Goal: Check status: Check status

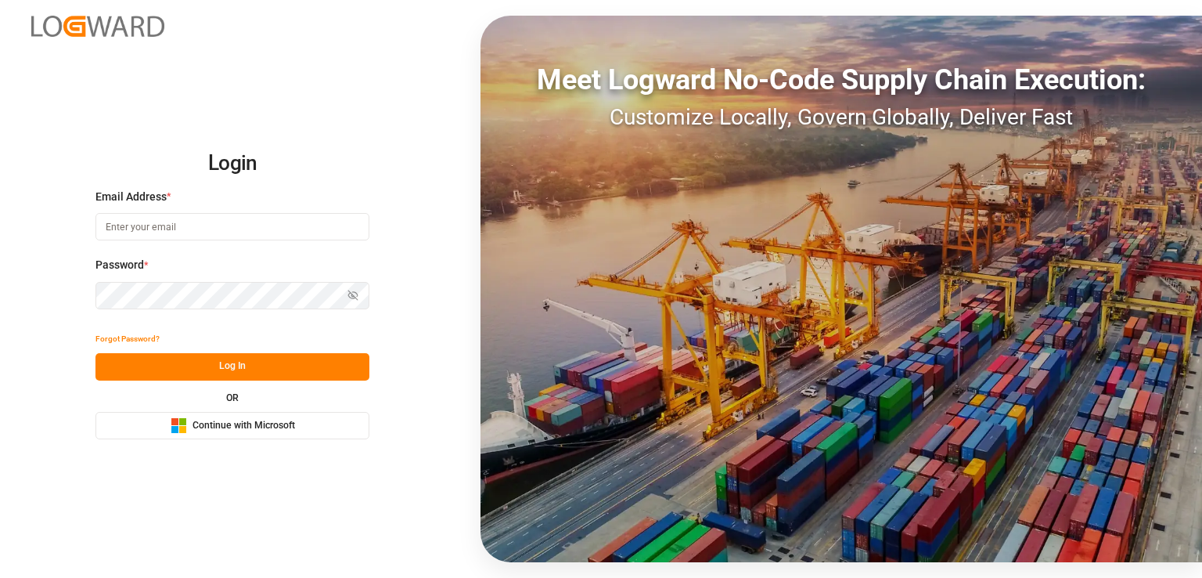
type input "[EMAIL_ADDRESS][PERSON_NAME][DOMAIN_NAME]"
click at [210, 361] on button "Log In" at bounding box center [233, 366] width 274 height 27
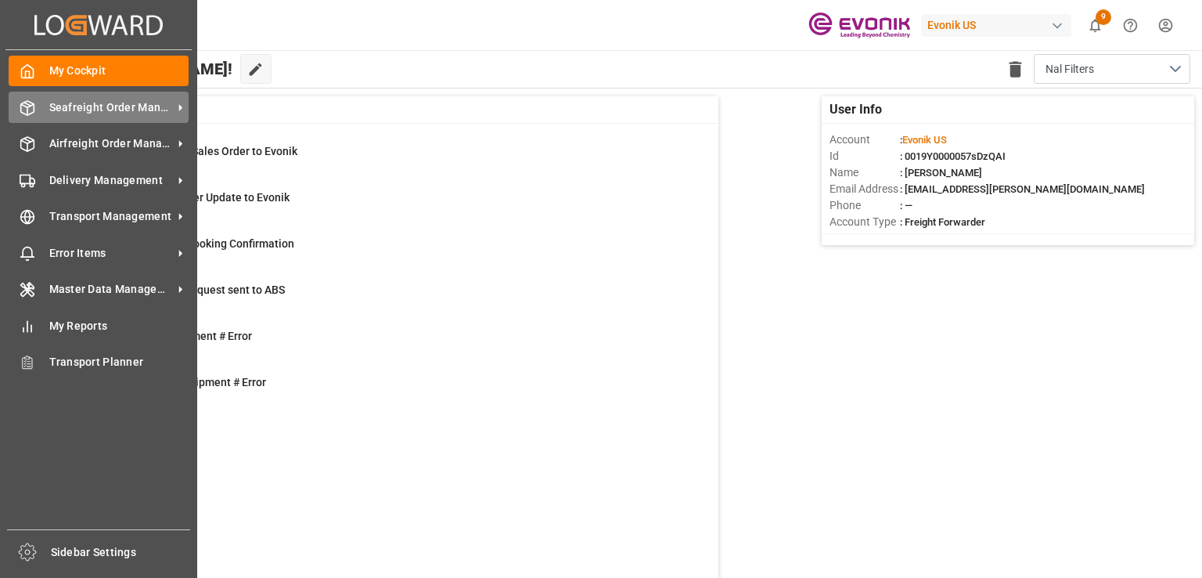
click at [103, 109] on span "Seafreight Order Management" at bounding box center [111, 107] width 124 height 16
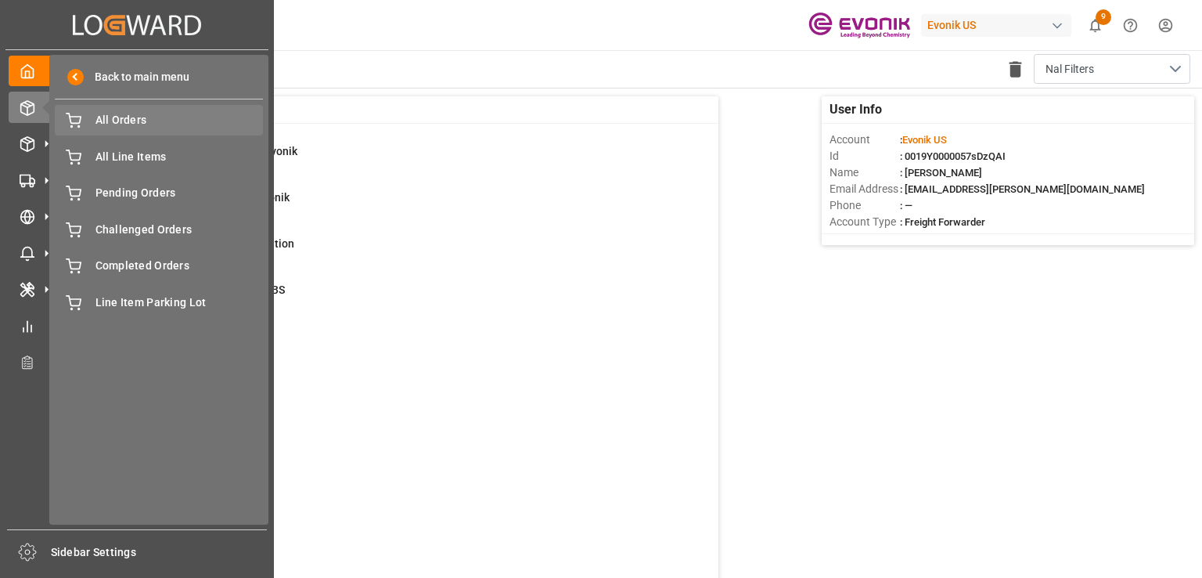
click at [154, 123] on span "All Orders" at bounding box center [180, 120] width 168 height 16
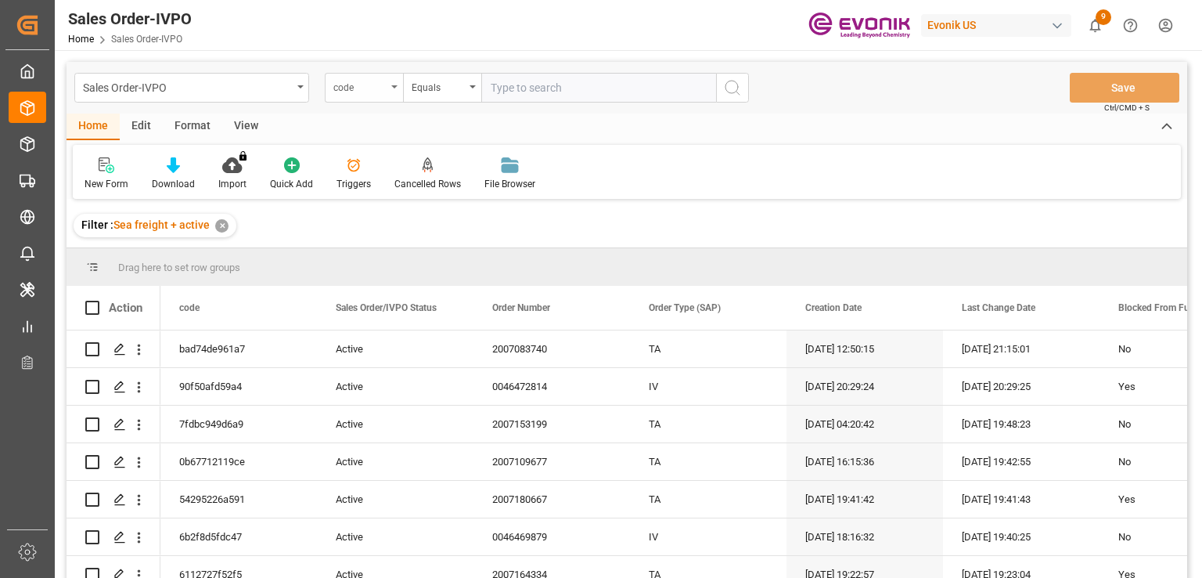
click at [371, 91] on div "code" at bounding box center [359, 86] width 53 height 18
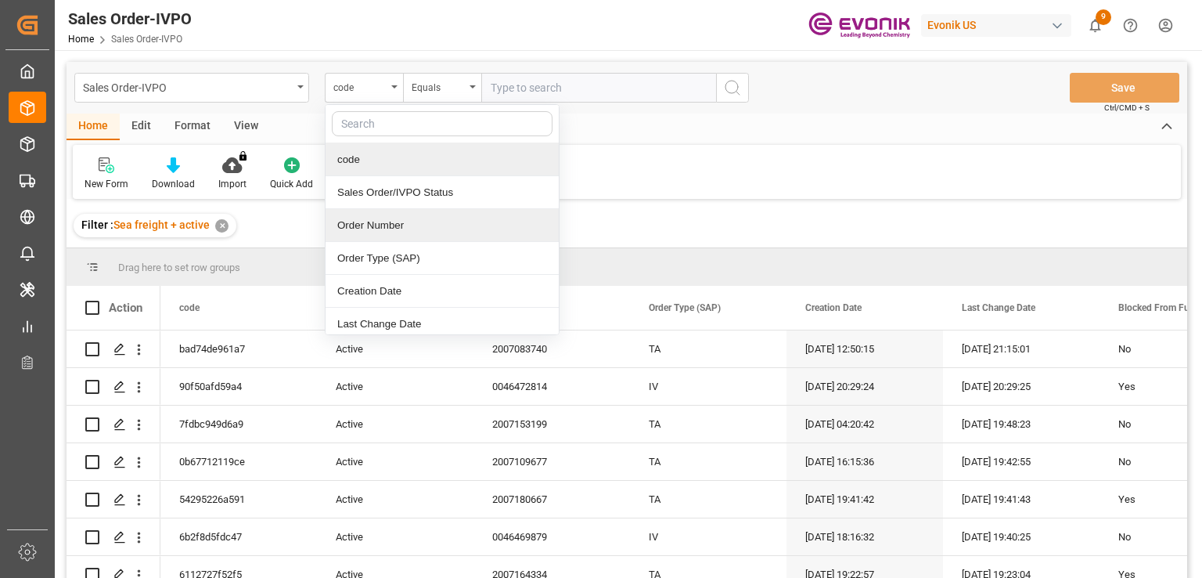
click at [366, 221] on div "Order Number" at bounding box center [442, 225] width 233 height 33
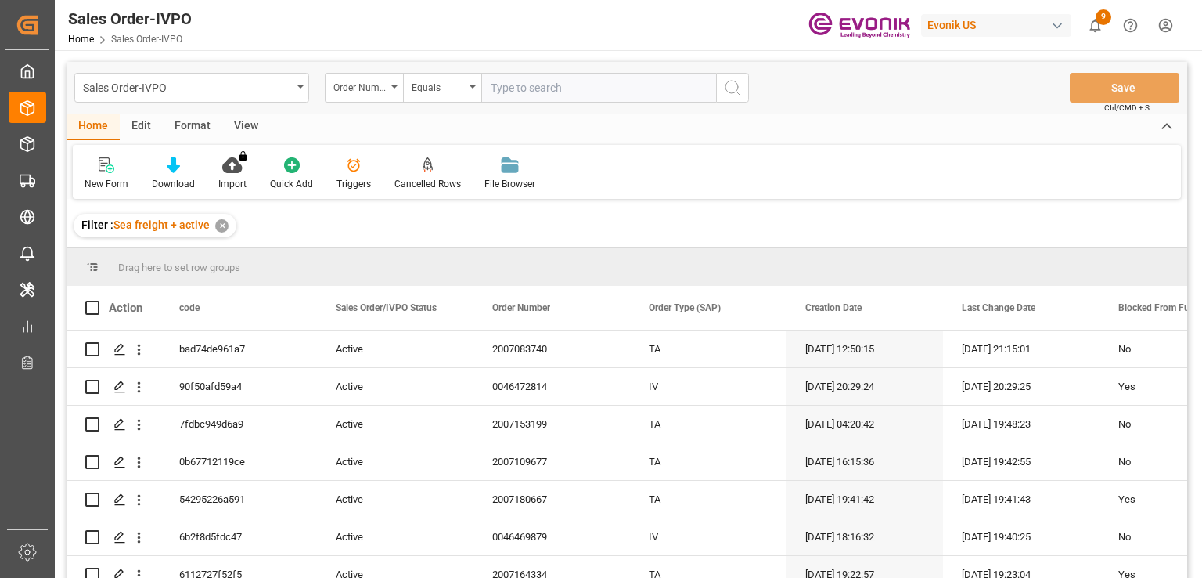
click at [548, 82] on input "text" at bounding box center [598, 88] width 235 height 30
paste input "0046467175"
type input "0046467175"
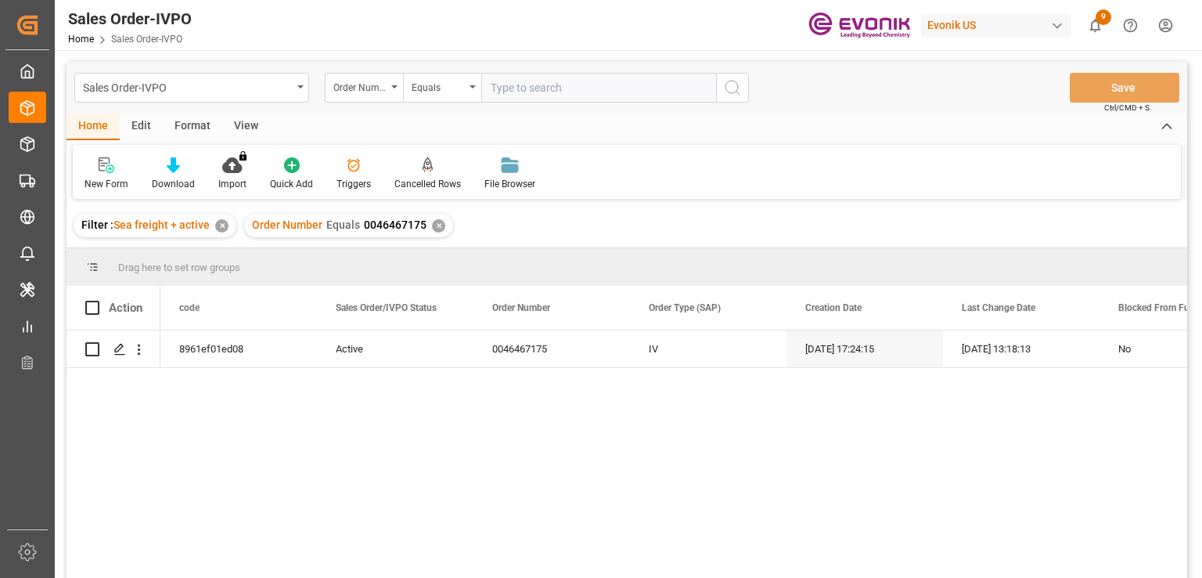
click at [202, 126] on div "Format" at bounding box center [192, 127] width 59 height 27
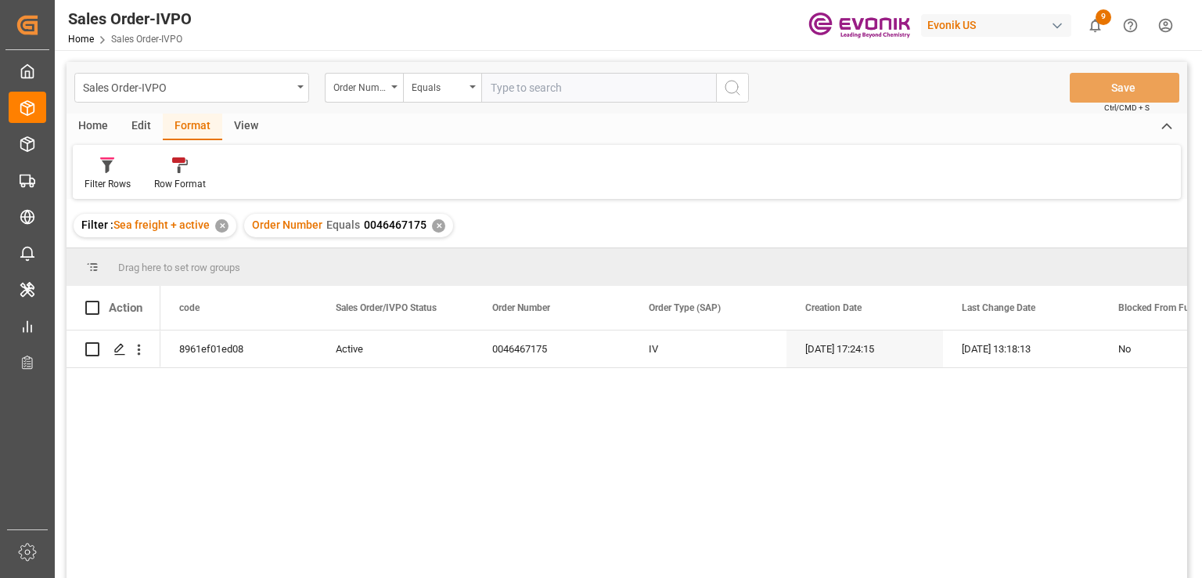
click at [225, 128] on div "View" at bounding box center [246, 127] width 48 height 27
click at [179, 157] on icon at bounding box center [178, 165] width 16 height 16
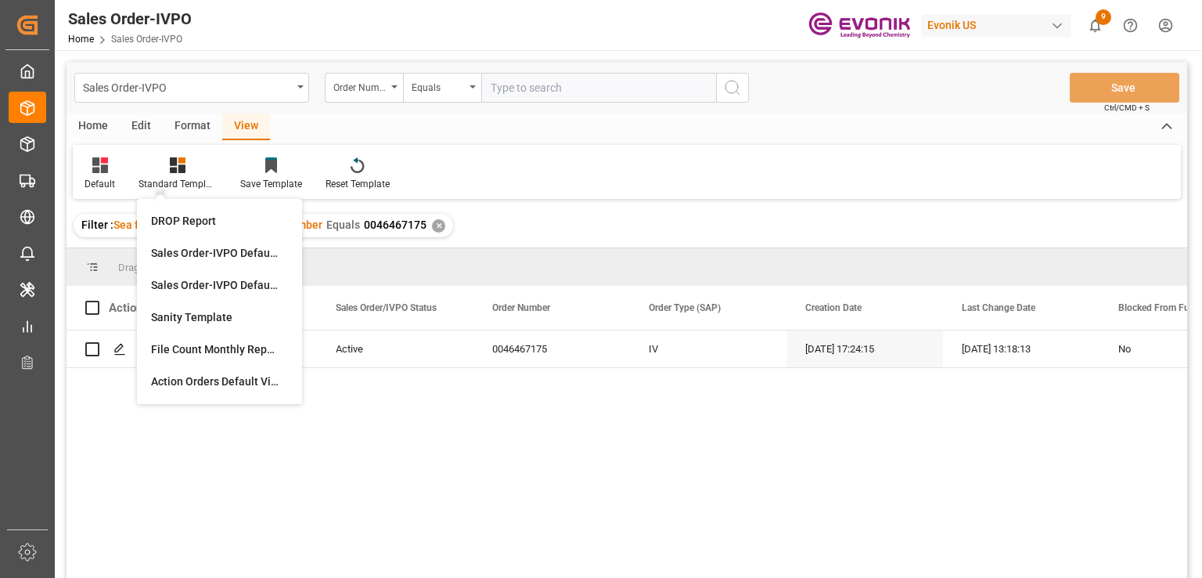
click at [249, 122] on div "View" at bounding box center [246, 127] width 48 height 27
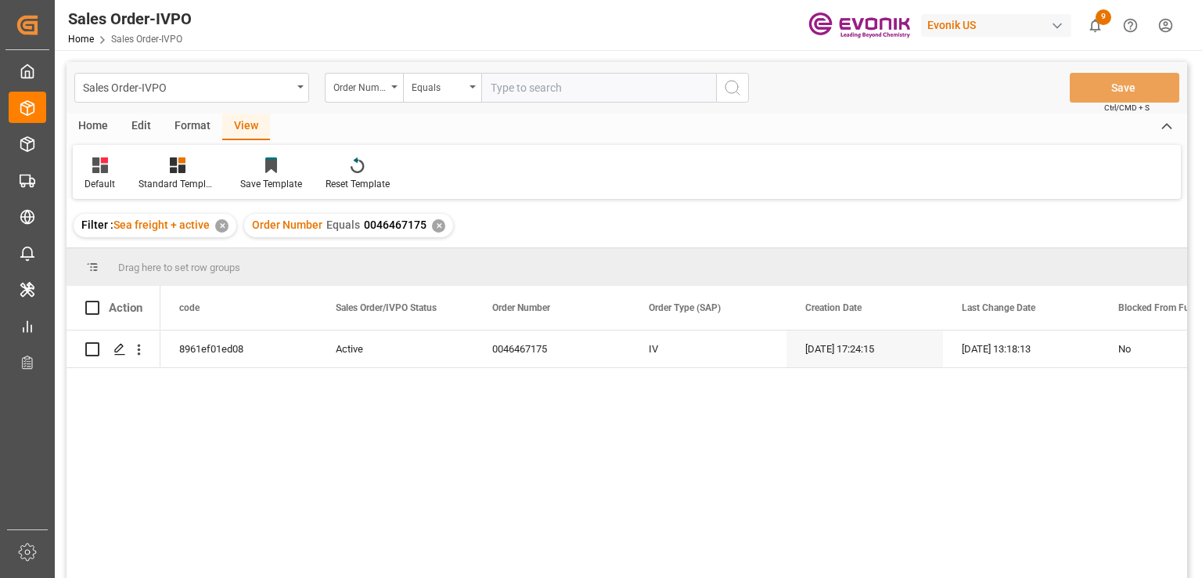
click at [432, 223] on div "✕" at bounding box center [438, 225] width 13 height 13
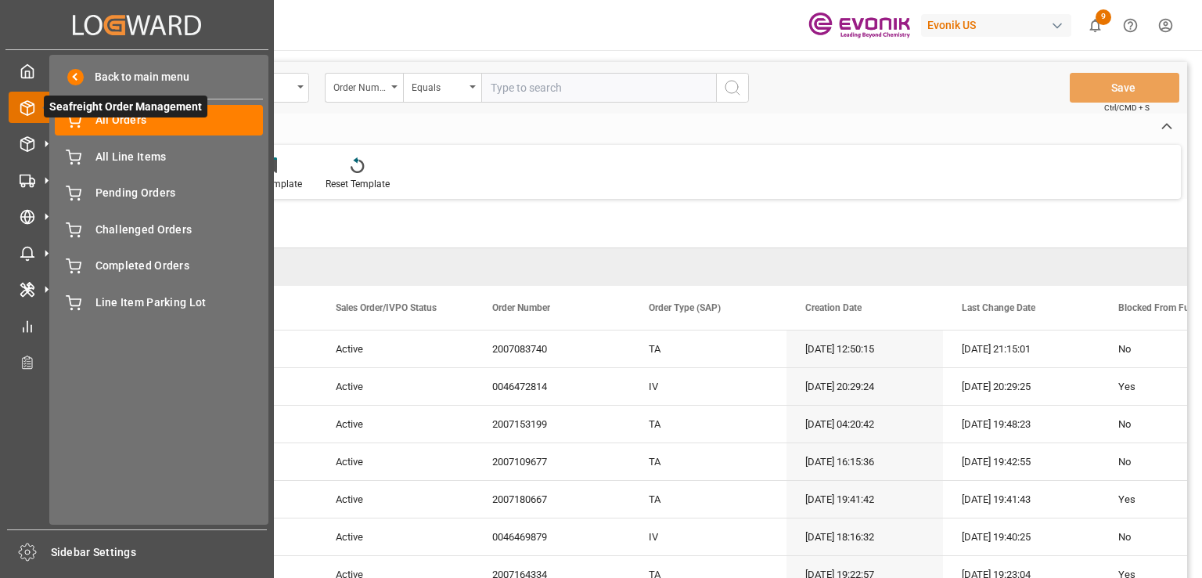
click at [36, 110] on icon at bounding box center [46, 107] width 33 height 33
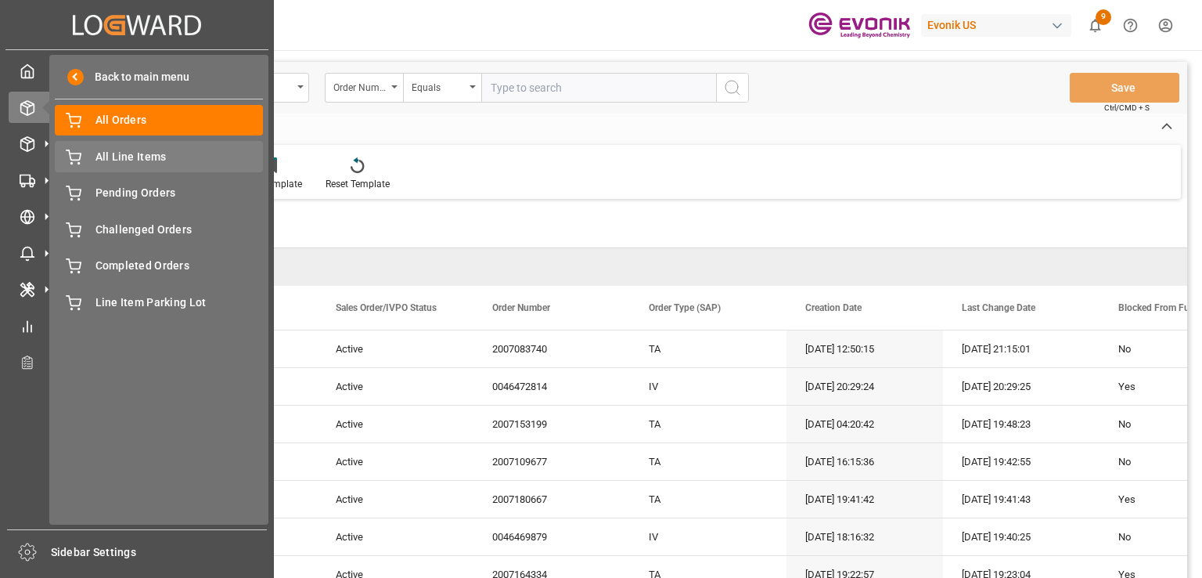
click at [140, 167] on div "All Line Items All Line Items" at bounding box center [159, 156] width 208 height 31
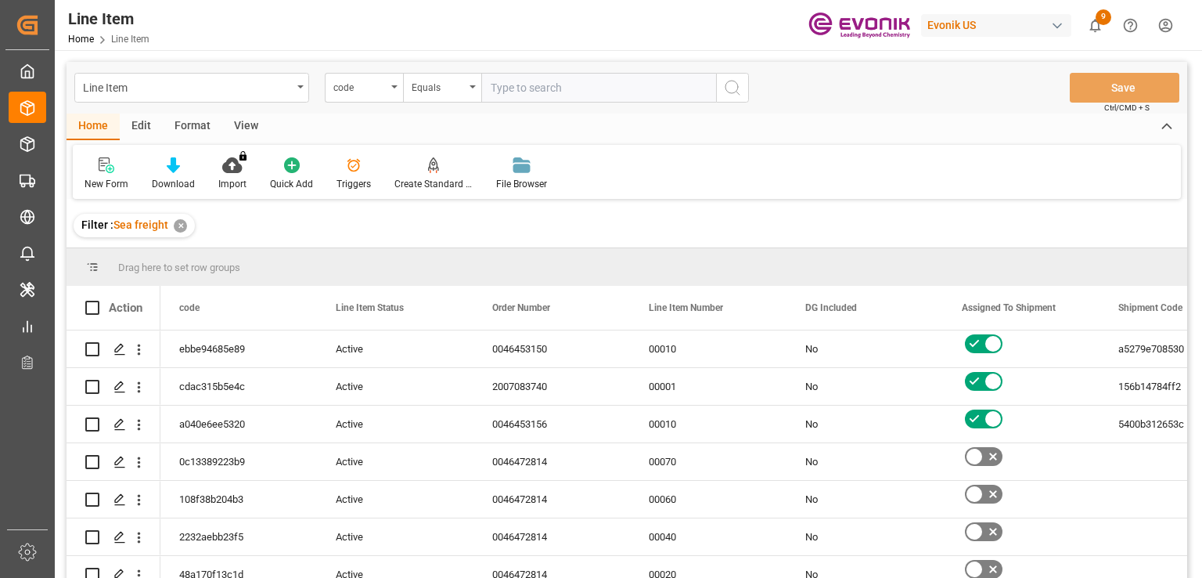
click at [570, 82] on input "text" at bounding box center [598, 88] width 235 height 30
paste input "0046467175"
type input "0046467175"
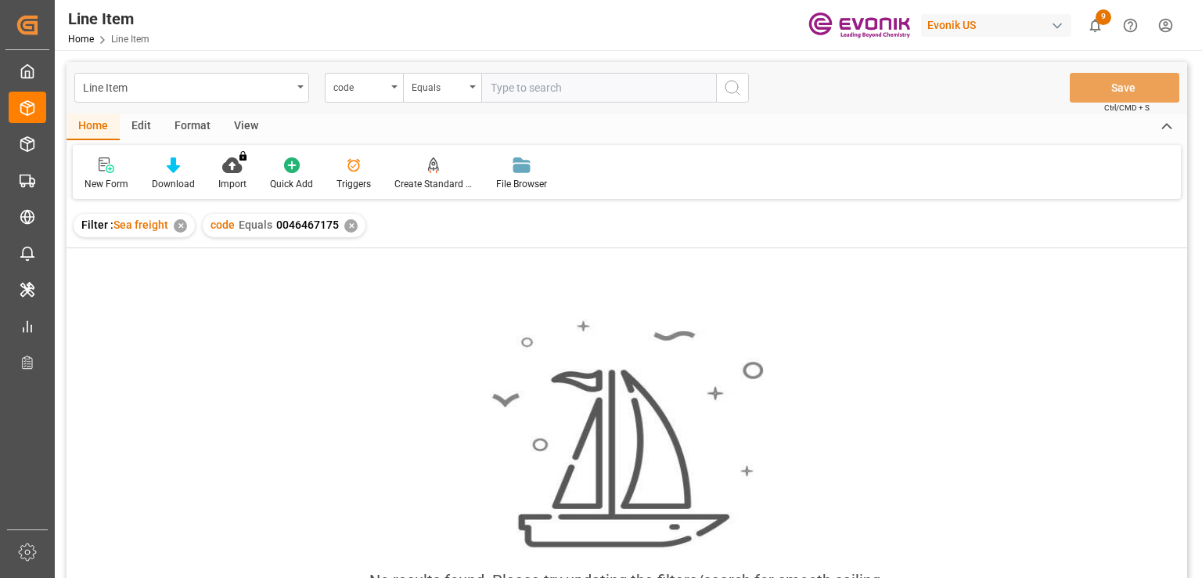
click at [250, 131] on div "View" at bounding box center [246, 127] width 48 height 27
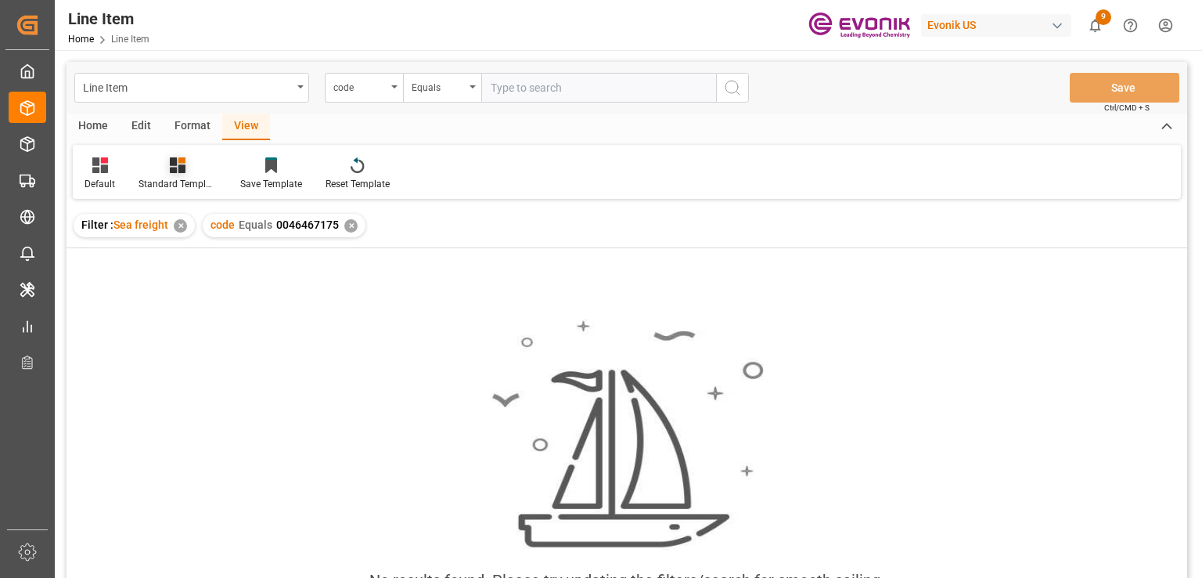
click at [181, 170] on icon at bounding box center [178, 165] width 16 height 16
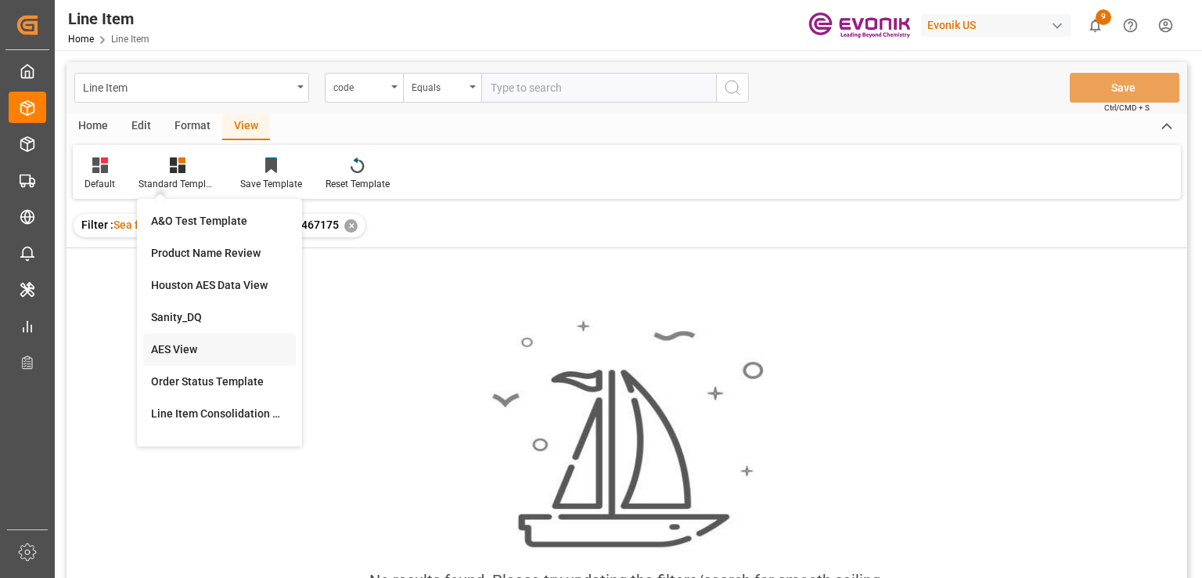
click at [180, 351] on div "AES View" at bounding box center [219, 349] width 137 height 16
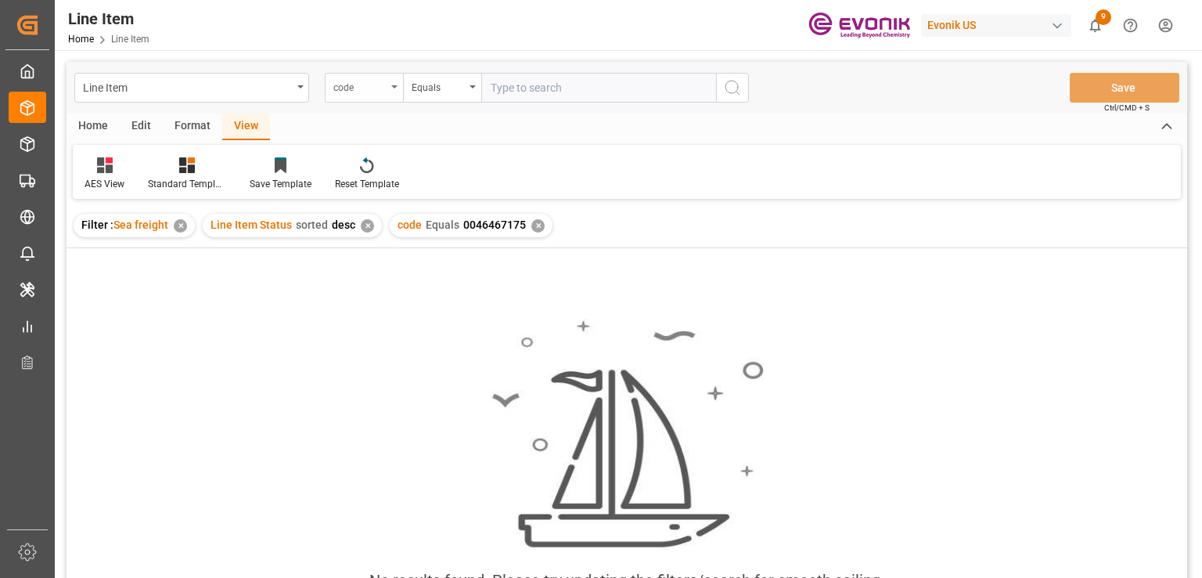
click at [390, 84] on div "code" at bounding box center [364, 88] width 78 height 30
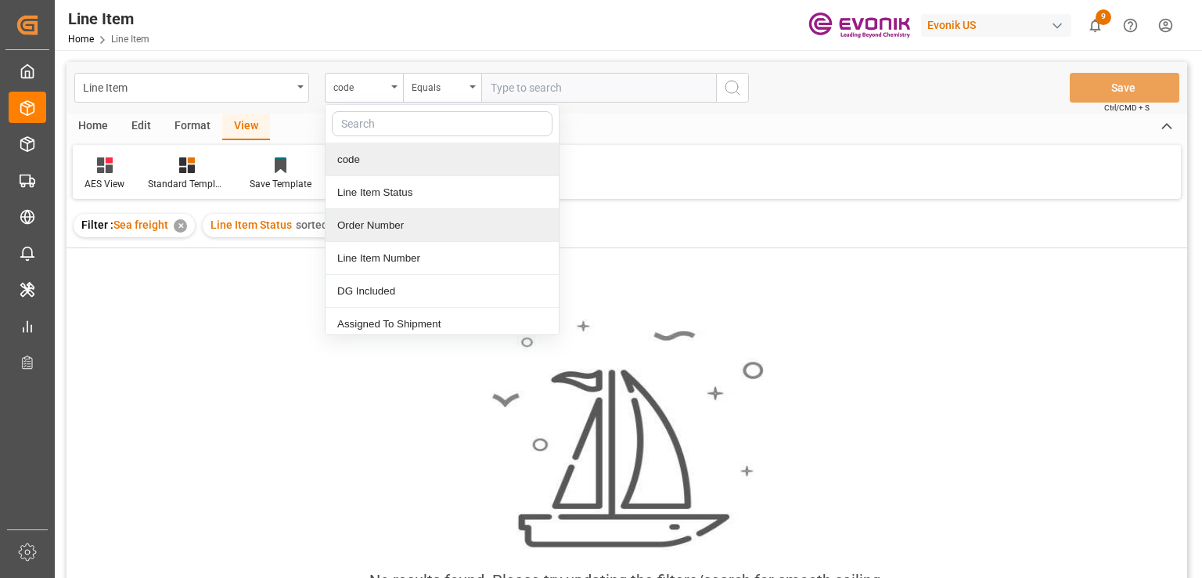
click at [369, 227] on div "Order Number" at bounding box center [442, 225] width 233 height 33
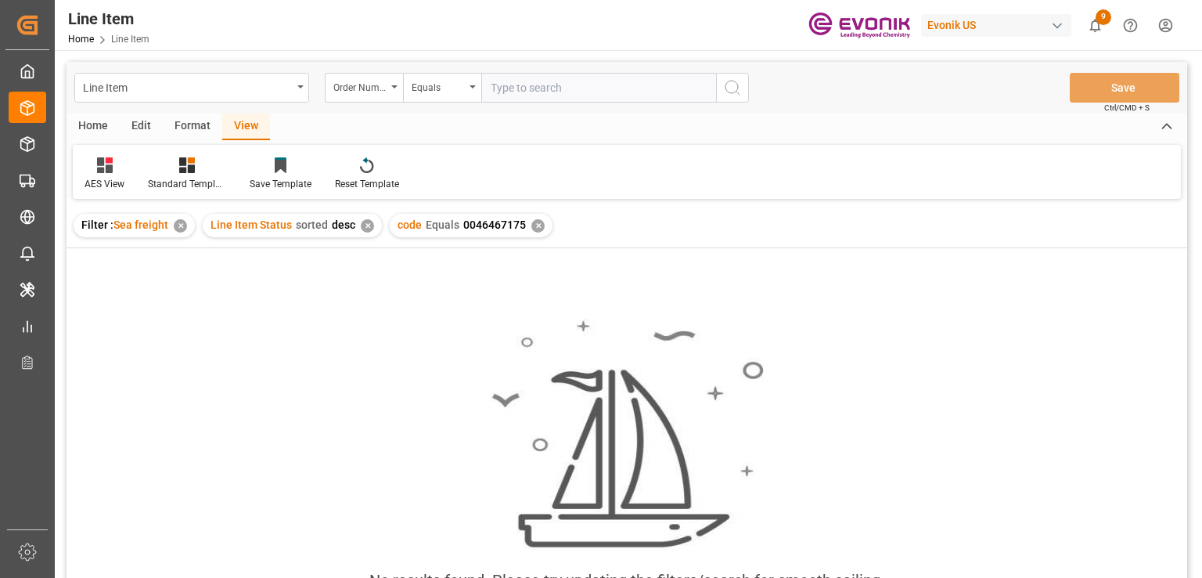
click at [532, 218] on div "code Equals 0046467175 ✕" at bounding box center [471, 225] width 163 height 23
click at [533, 222] on div "✕" at bounding box center [538, 225] width 13 height 13
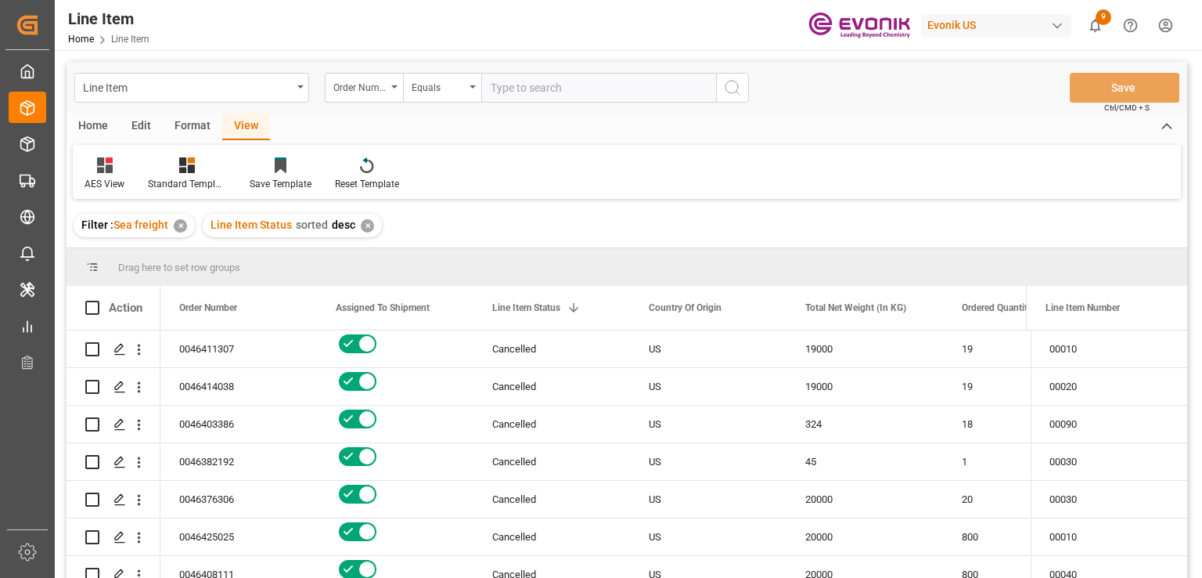
paste input "0046467175"
click at [545, 83] on input "text" at bounding box center [598, 88] width 235 height 30
type input "0046467175"
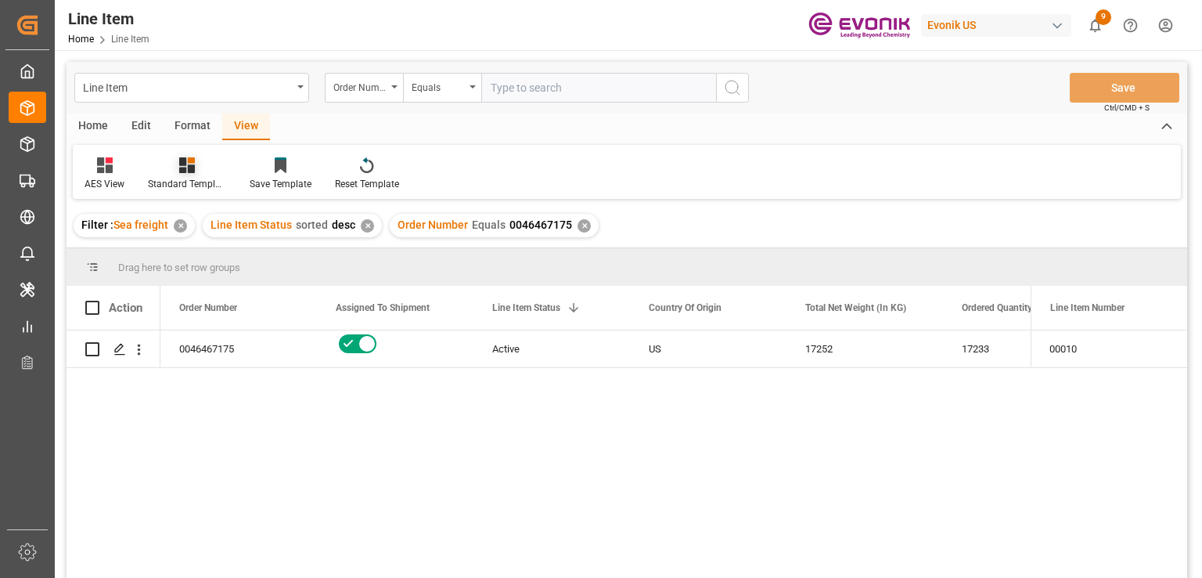
click at [187, 170] on icon at bounding box center [187, 165] width 16 height 16
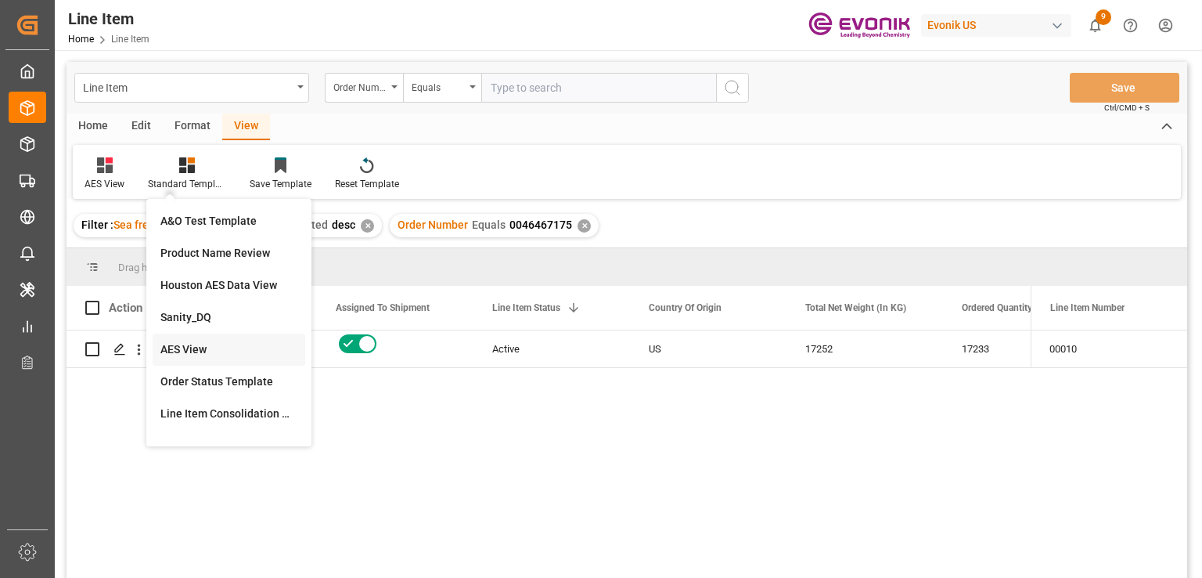
click at [199, 347] on div "AES View" at bounding box center [228, 349] width 137 height 16
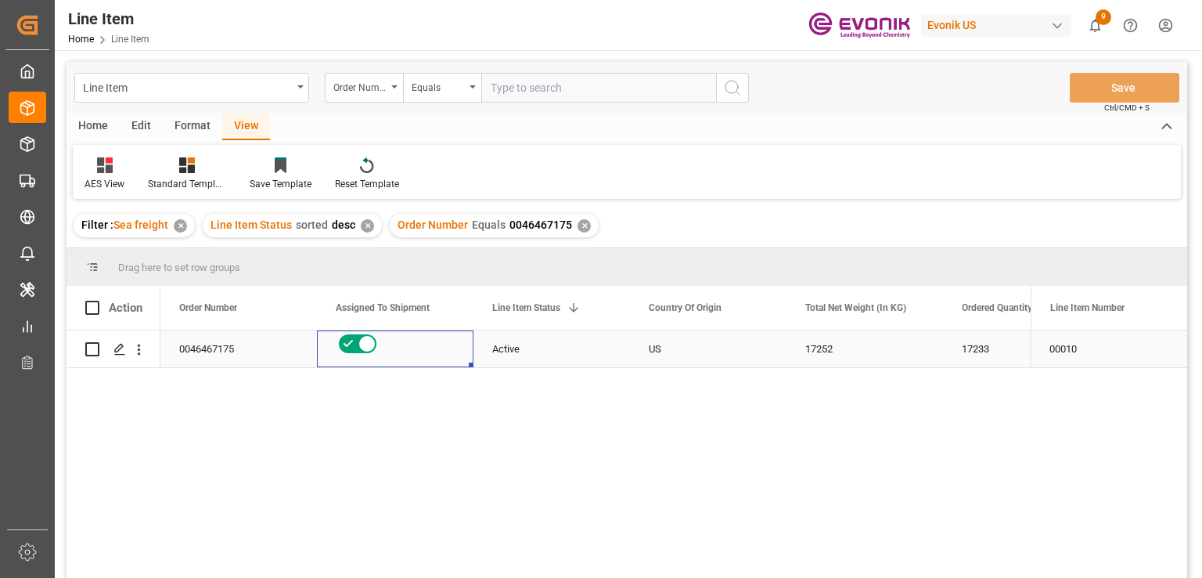
click at [442, 342] on div "Press SPACE to select this row." at bounding box center [395, 343] width 119 height 25
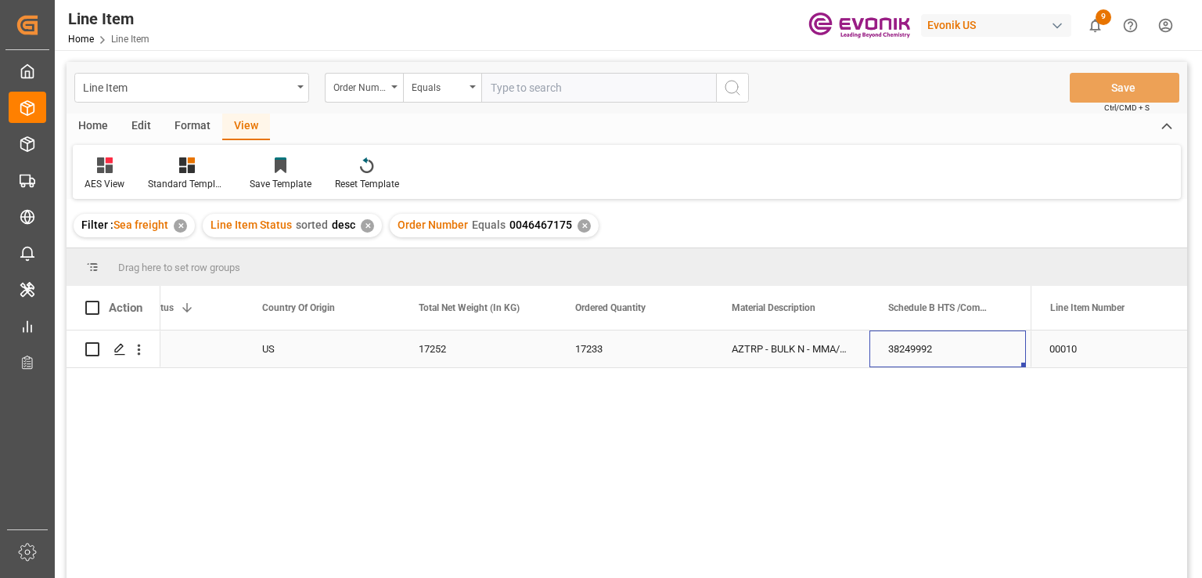
scroll to position [0, 543]
click at [293, 345] on div "17252" at bounding box center [321, 348] width 157 height 37
click at [932, 343] on div "3964.39" at bounding box center [948, 348] width 157 height 37
click at [355, 349] on div "38249992" at bounding box center [321, 348] width 157 height 37
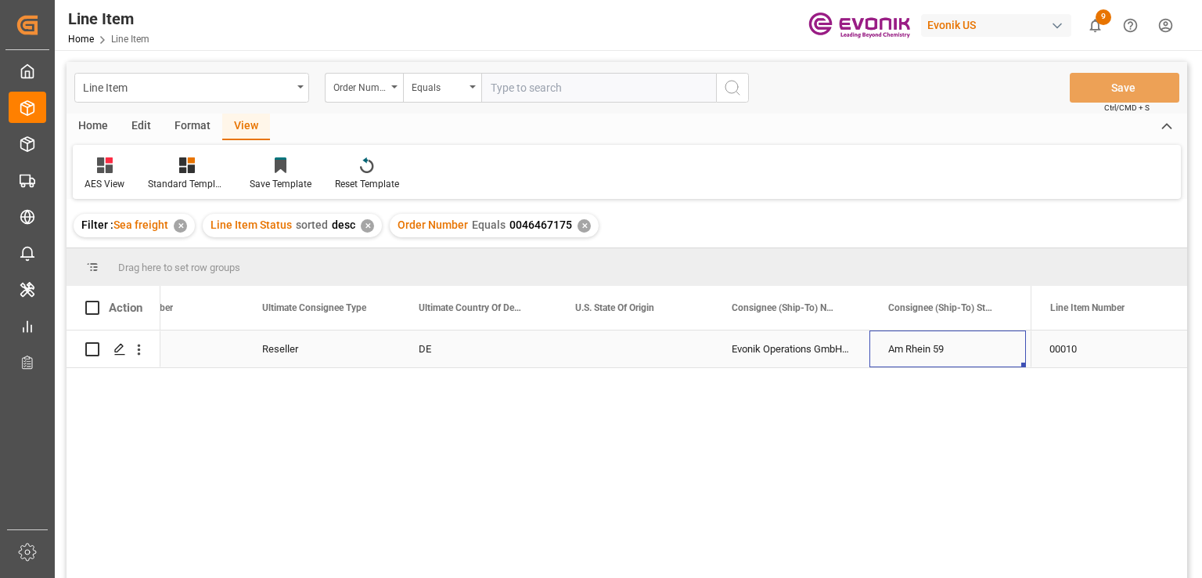
scroll to position [0, 1952]
click at [146, 353] on icon "open menu" at bounding box center [139, 349] width 16 height 16
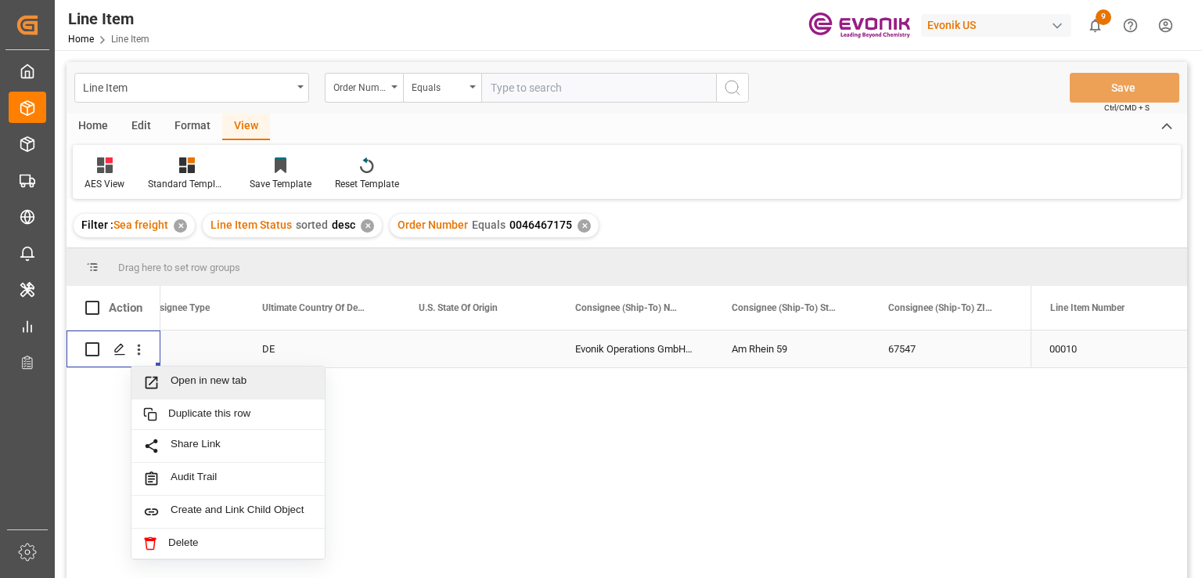
click at [222, 373] on div "Open in new tab" at bounding box center [228, 382] width 193 height 33
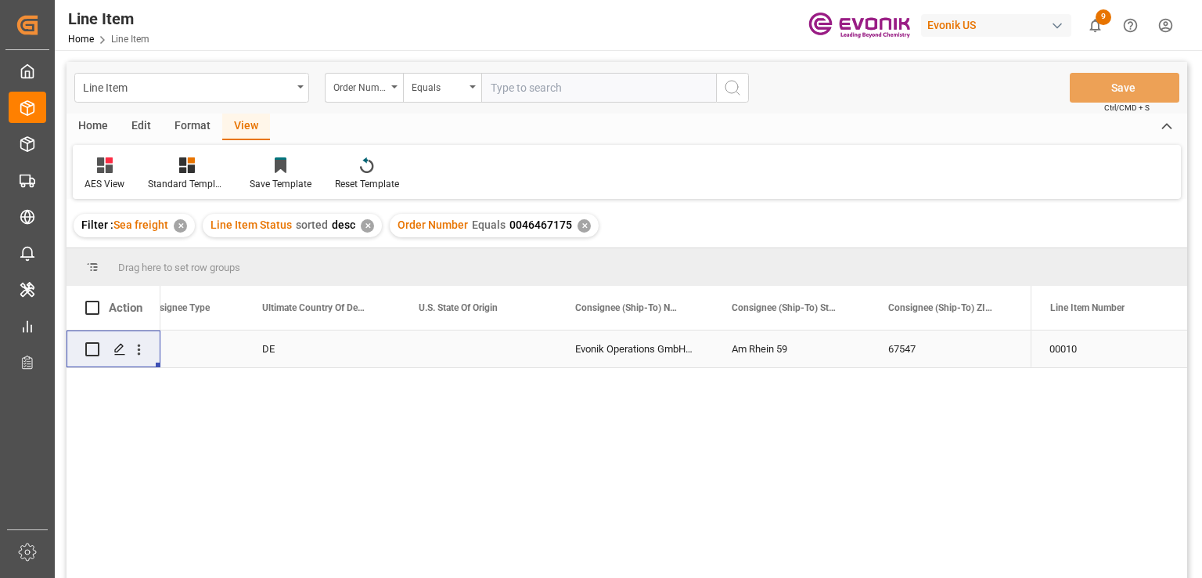
click at [582, 227] on div "✕" at bounding box center [584, 225] width 13 height 13
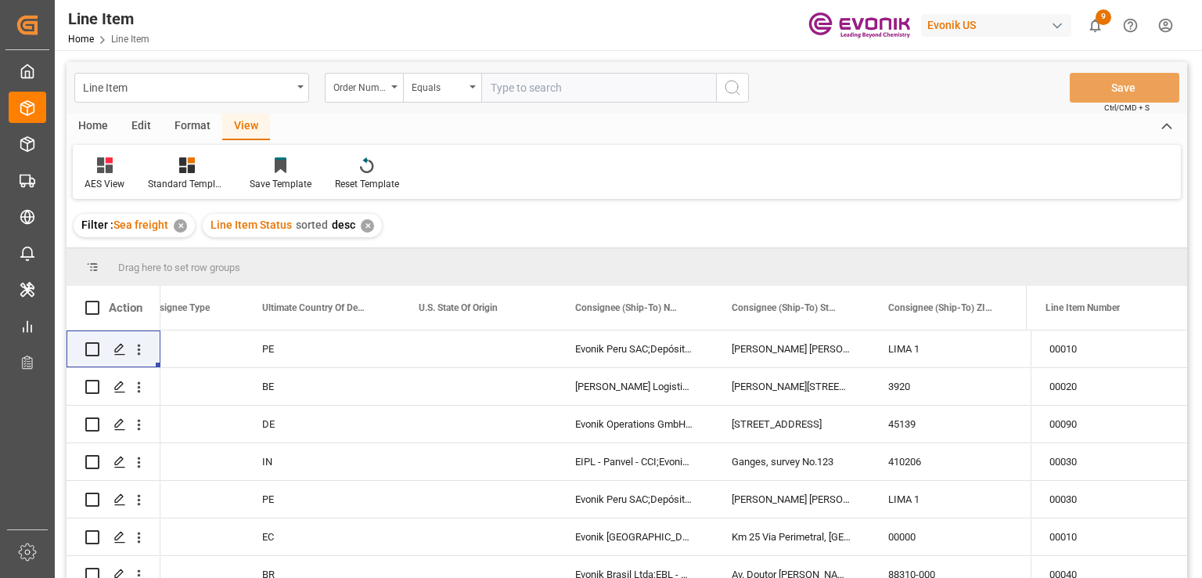
click at [601, 92] on input "text" at bounding box center [598, 88] width 235 height 30
paste input "0046467176"
type input "0046467176"
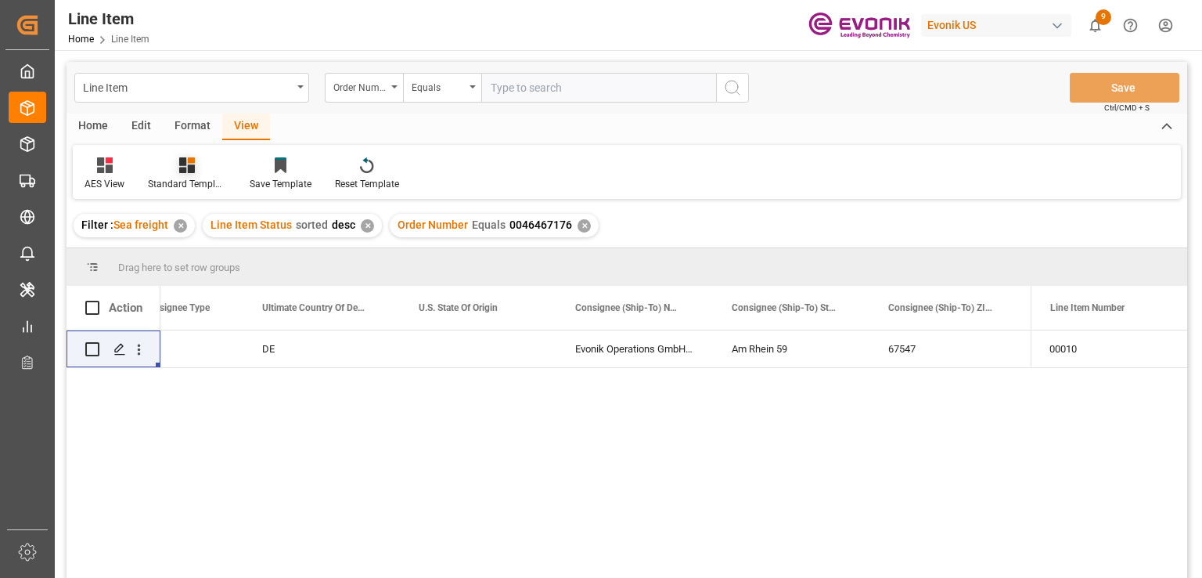
click at [181, 167] on icon at bounding box center [187, 165] width 16 height 16
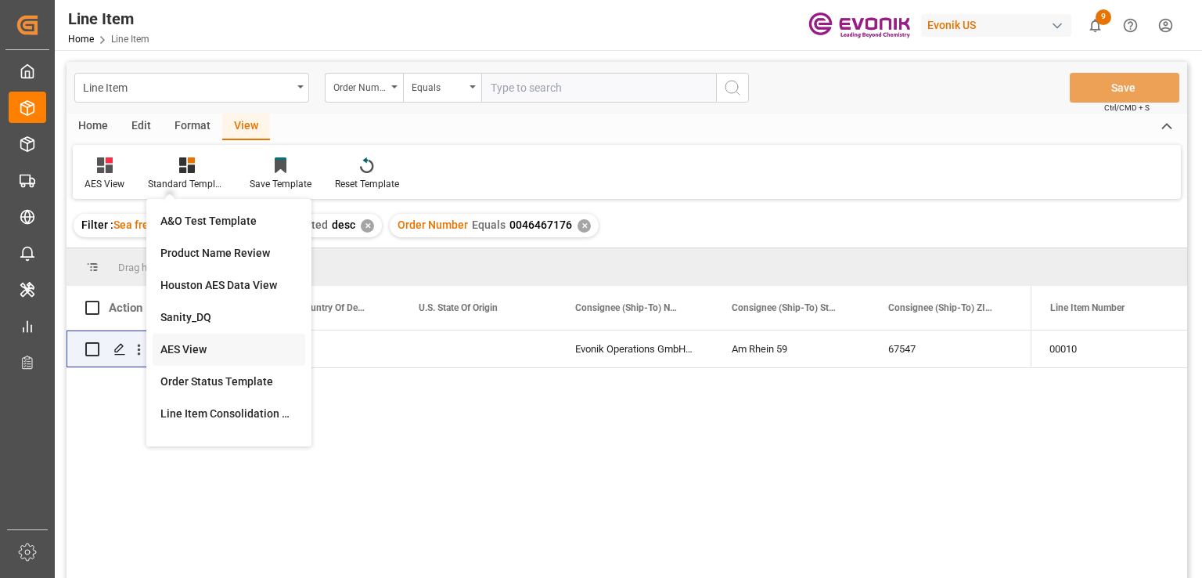
click at [191, 356] on div "AES View" at bounding box center [228, 349] width 137 height 16
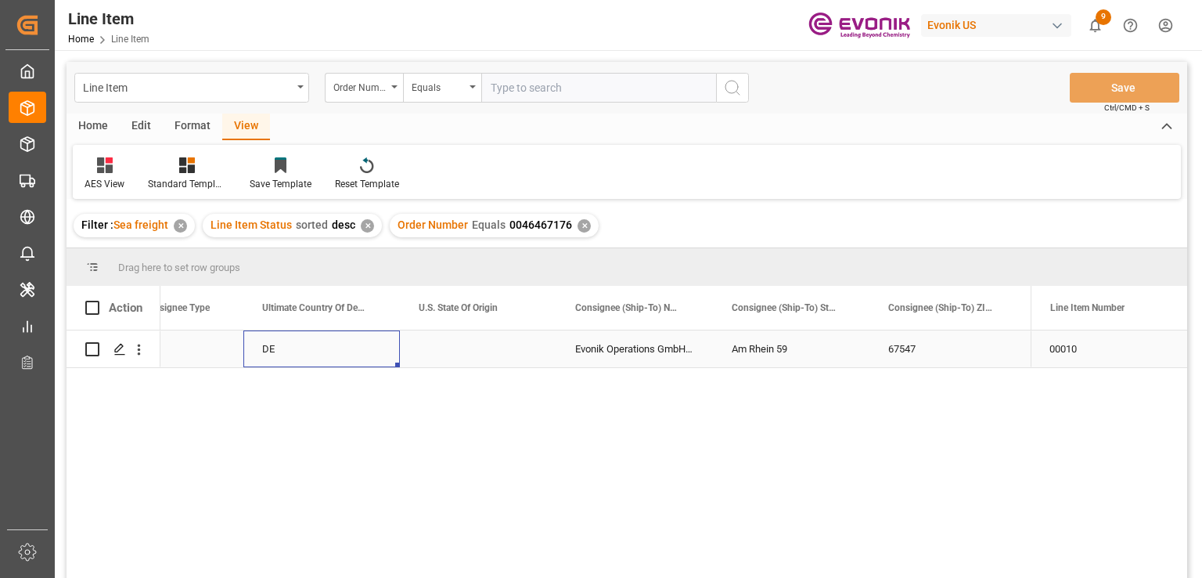
click at [300, 344] on div "DE" at bounding box center [321, 348] width 157 height 37
click at [300, 344] on div "17252" at bounding box center [321, 348] width 157 height 37
click at [942, 353] on div "3964.39" at bounding box center [948, 348] width 157 height 37
click at [414, 353] on div "17233" at bounding box center [478, 348] width 157 height 37
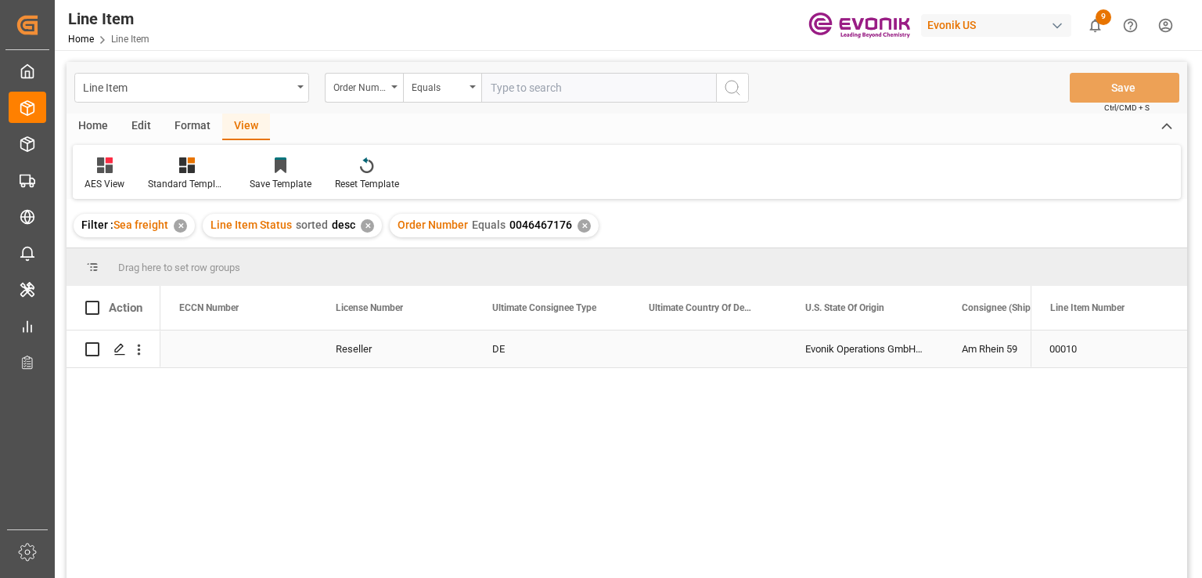
scroll to position [0, 1566]
click at [138, 353] on icon "open menu" at bounding box center [139, 349] width 3 height 11
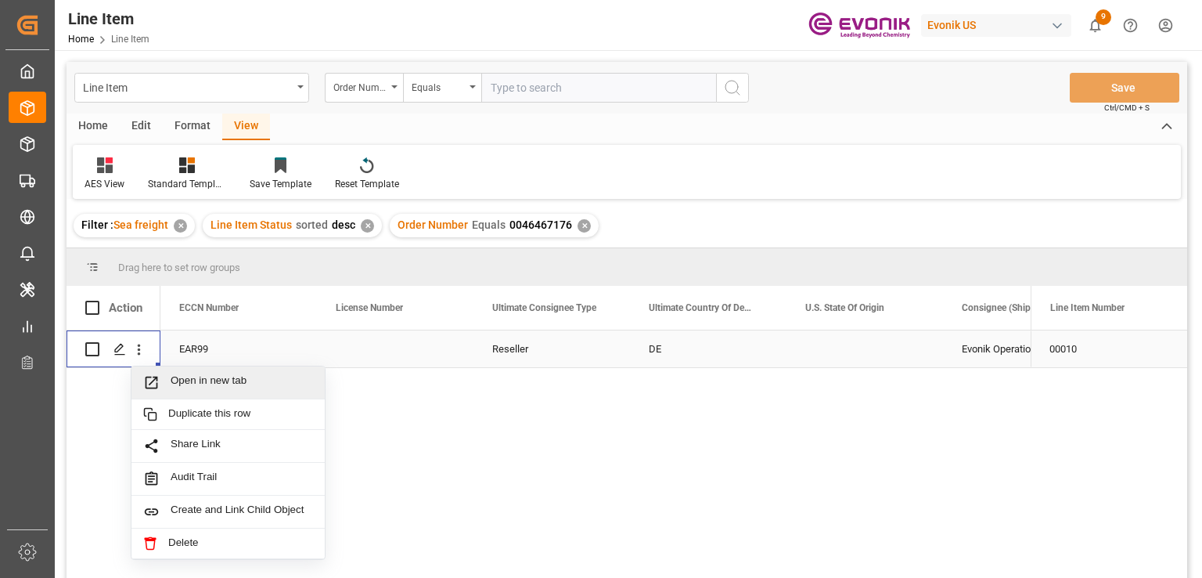
click at [224, 388] on span "Open in new tab" at bounding box center [242, 382] width 142 height 16
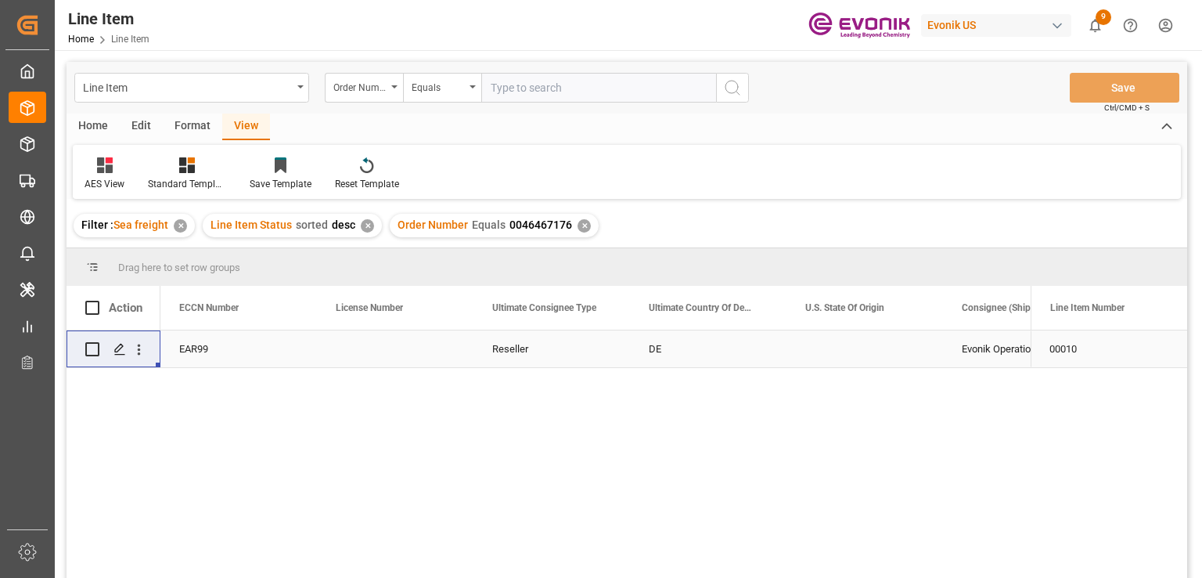
click at [578, 222] on div "✕" at bounding box center [584, 225] width 13 height 13
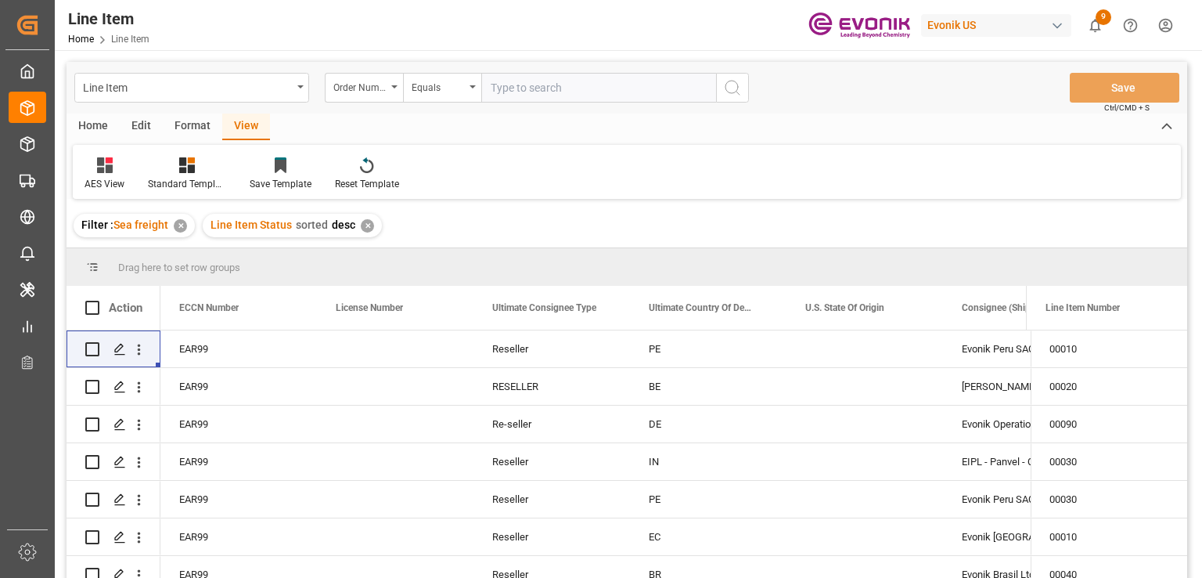
click at [578, 88] on input "text" at bounding box center [598, 88] width 235 height 30
paste input "0046468211"
type input "0046468211"
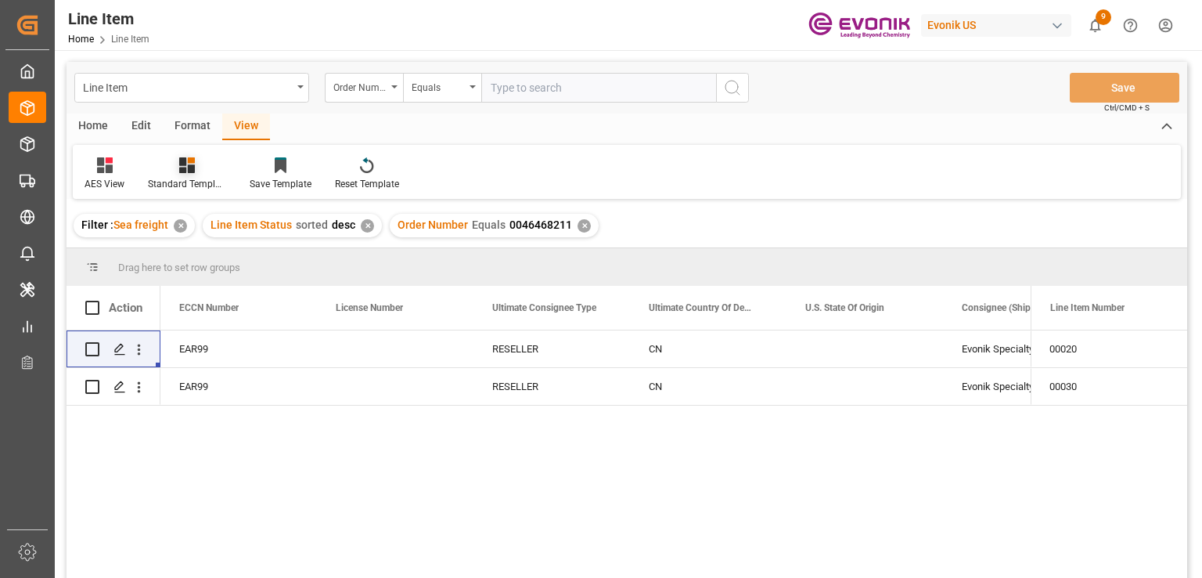
click at [210, 176] on div "Standard Templates" at bounding box center [187, 174] width 102 height 34
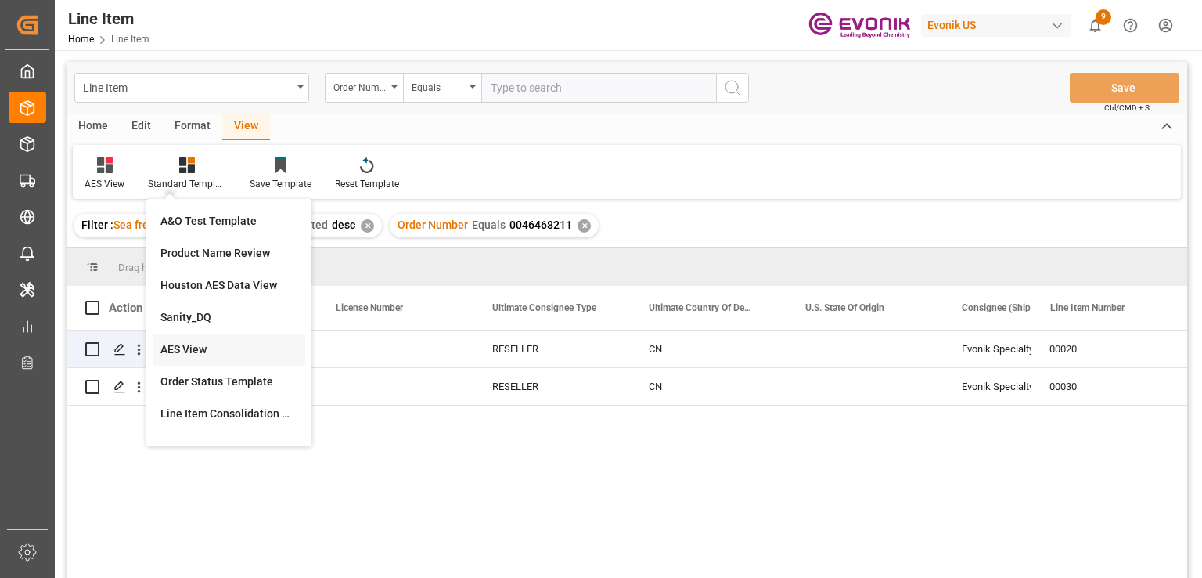
click at [212, 348] on div "AES View" at bounding box center [228, 349] width 137 height 16
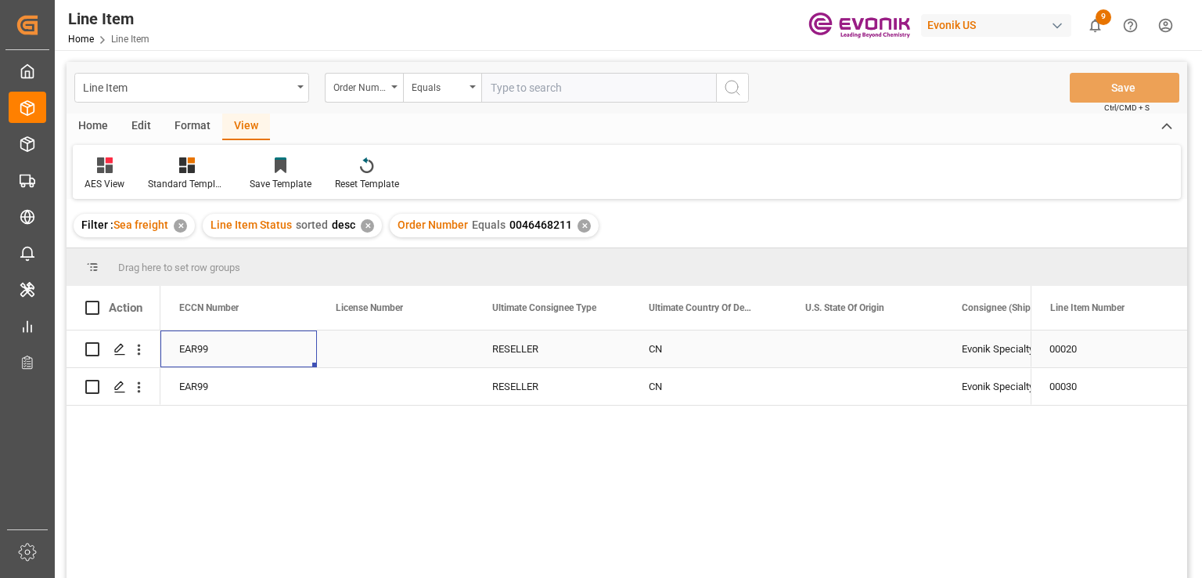
click at [301, 360] on div "EAR99" at bounding box center [238, 348] width 157 height 37
click at [301, 360] on div "Press SPACE to select this row." at bounding box center [238, 348] width 157 height 37
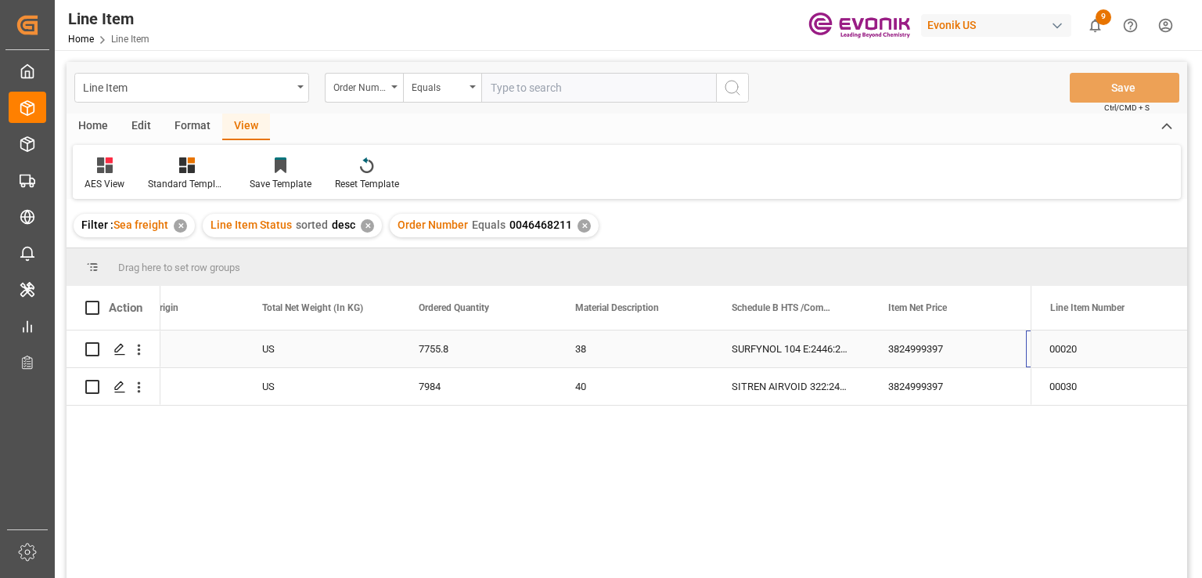
scroll to position [0, 543]
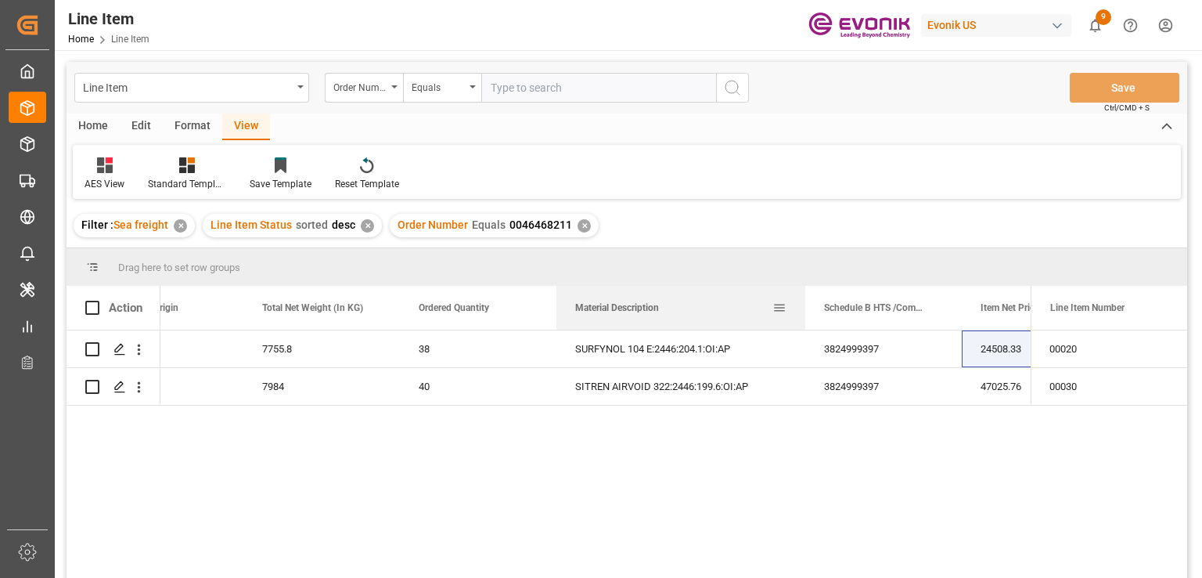
drag, startPoint x: 711, startPoint y: 310, endPoint x: 803, endPoint y: 319, distance: 92.8
click at [803, 319] on div at bounding box center [805, 308] width 6 height 44
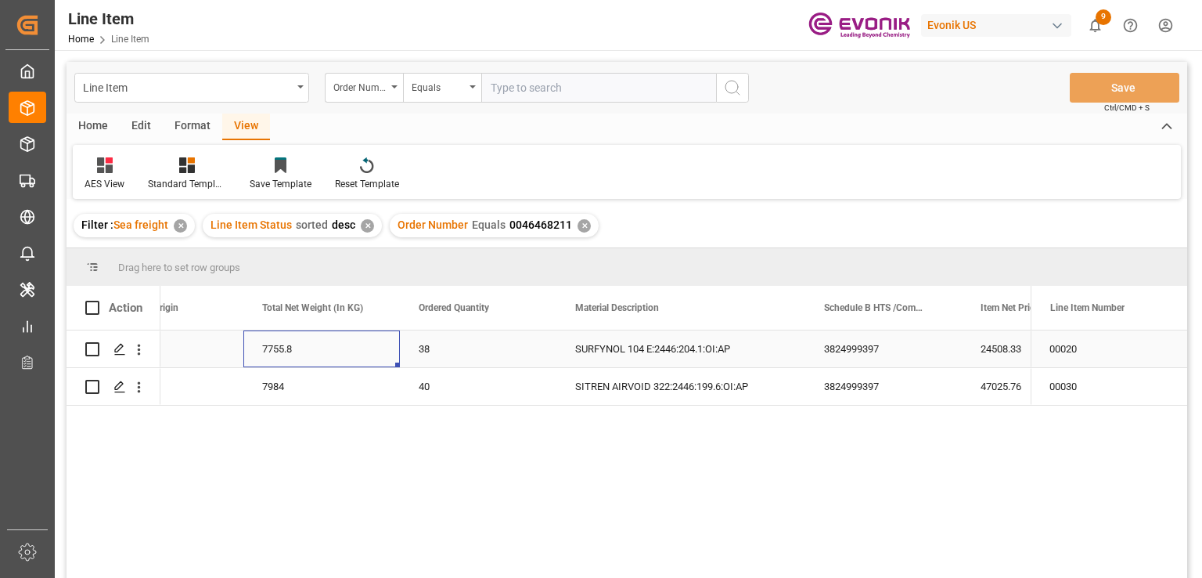
click at [305, 348] on div "7755.8" at bounding box center [321, 348] width 157 height 37
click at [1005, 345] on div "24508.33" at bounding box center [1040, 348] width 157 height 37
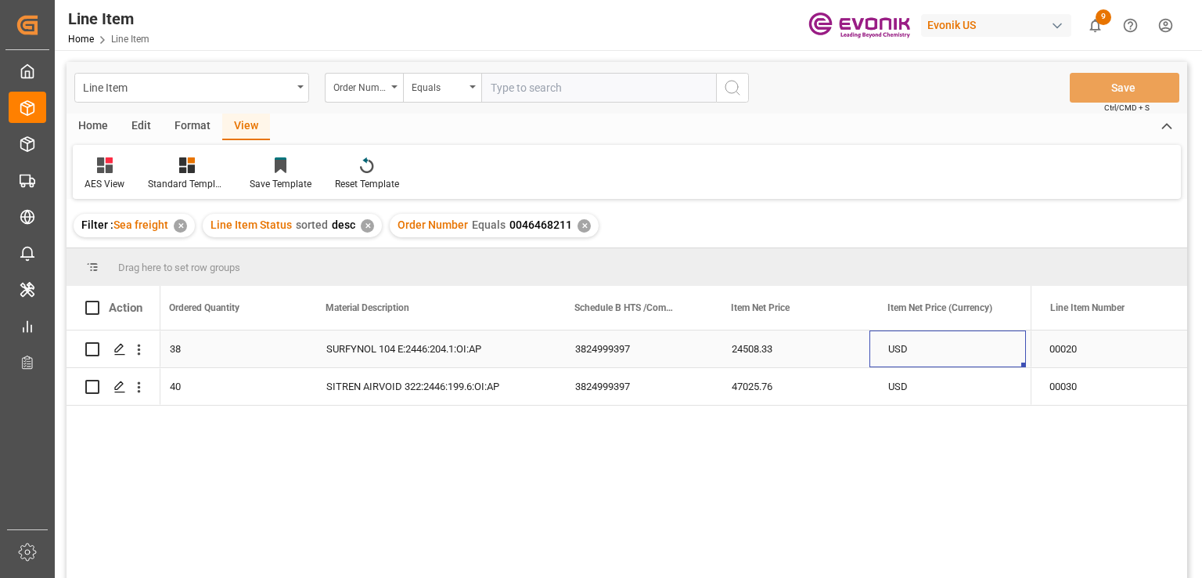
scroll to position [0, 949]
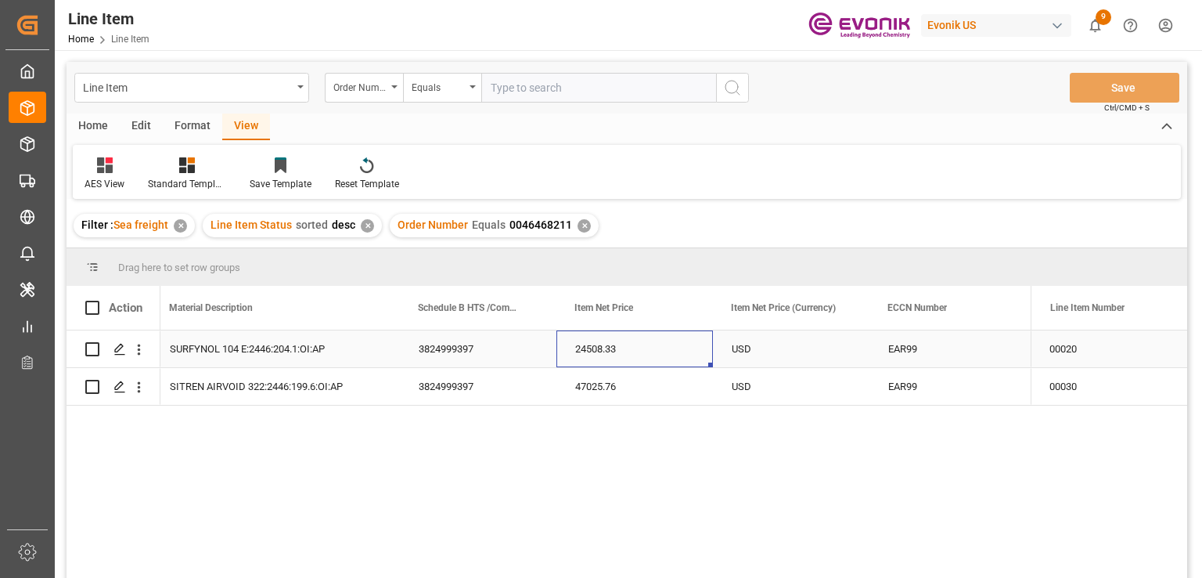
click at [632, 341] on div "24508.33" at bounding box center [635, 348] width 157 height 37
click at [614, 398] on div "47025.76" at bounding box center [635, 386] width 157 height 37
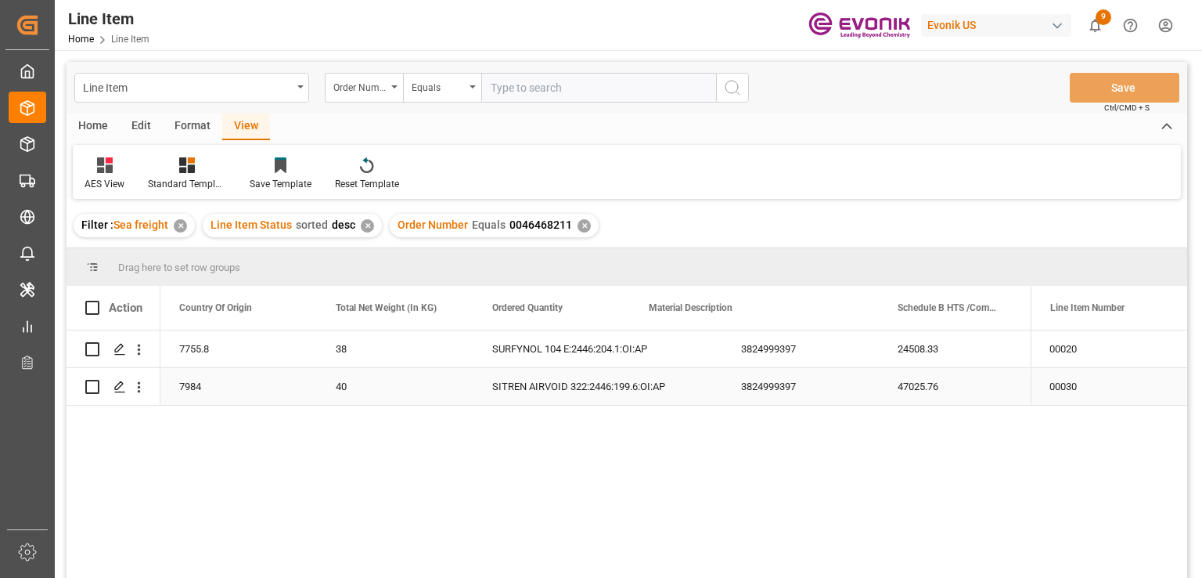
scroll to position [0, 470]
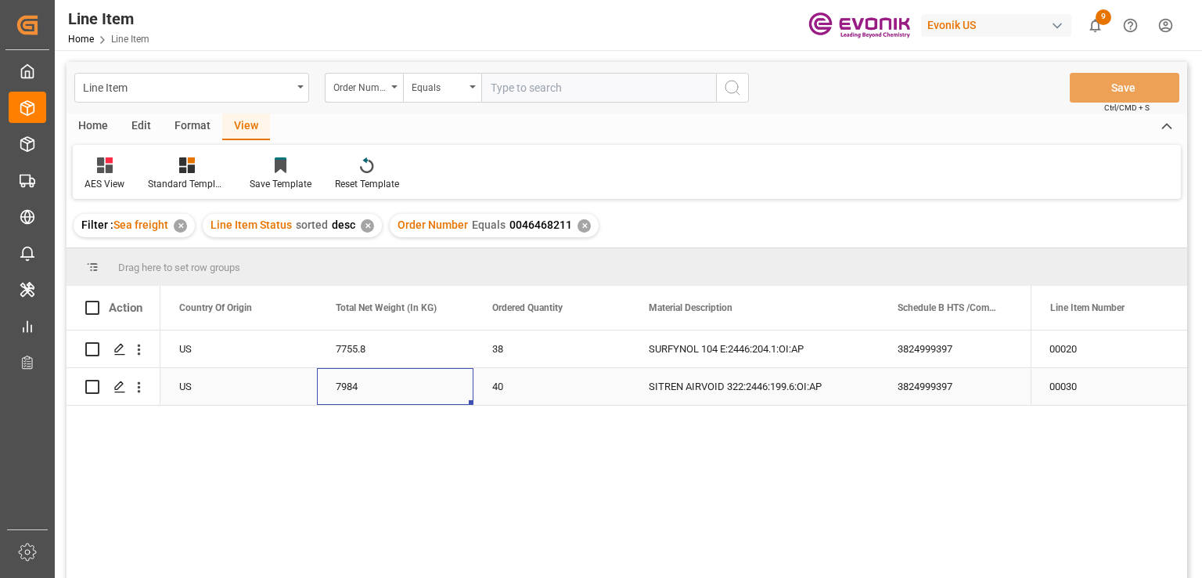
click at [364, 394] on div "7984" at bounding box center [395, 386] width 157 height 37
click at [445, 378] on div "7984" at bounding box center [395, 386] width 157 height 37
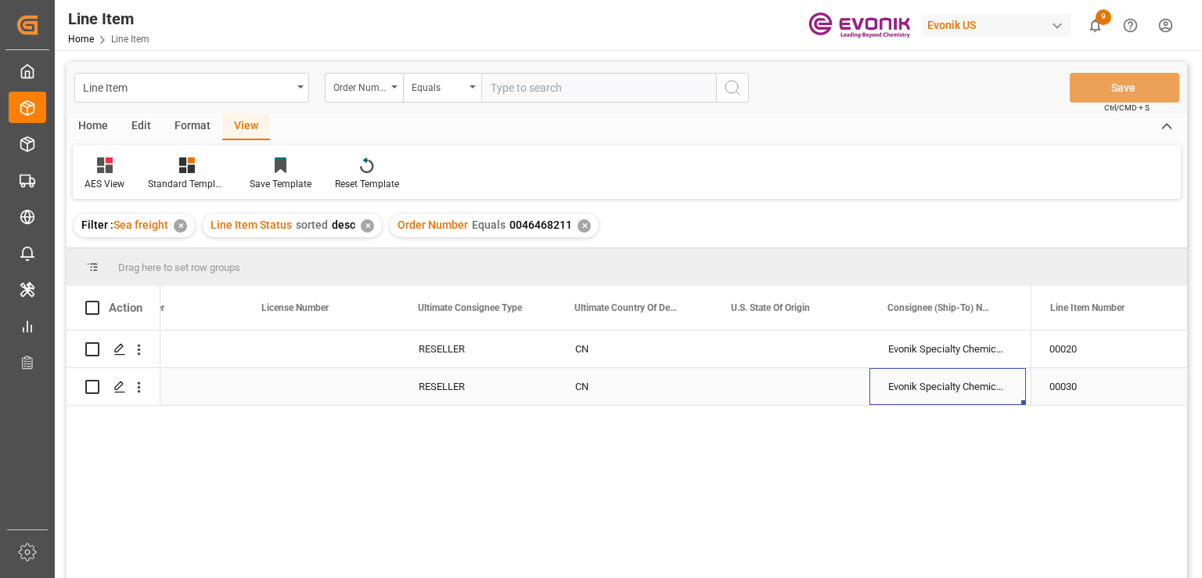
scroll to position [0, 1888]
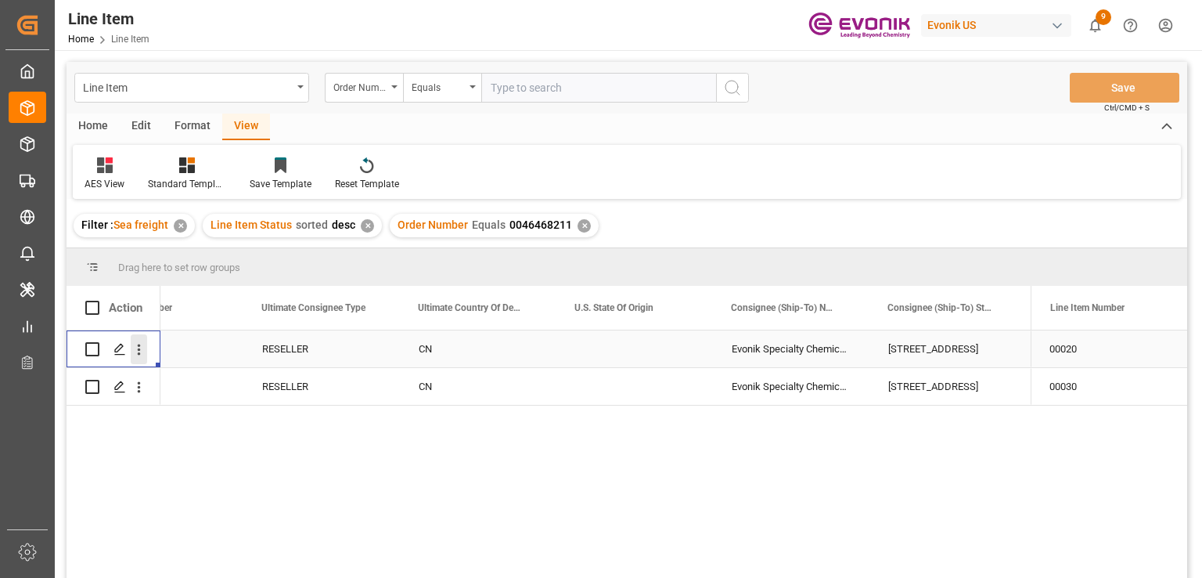
click at [140, 354] on icon "open menu" at bounding box center [139, 349] width 16 height 16
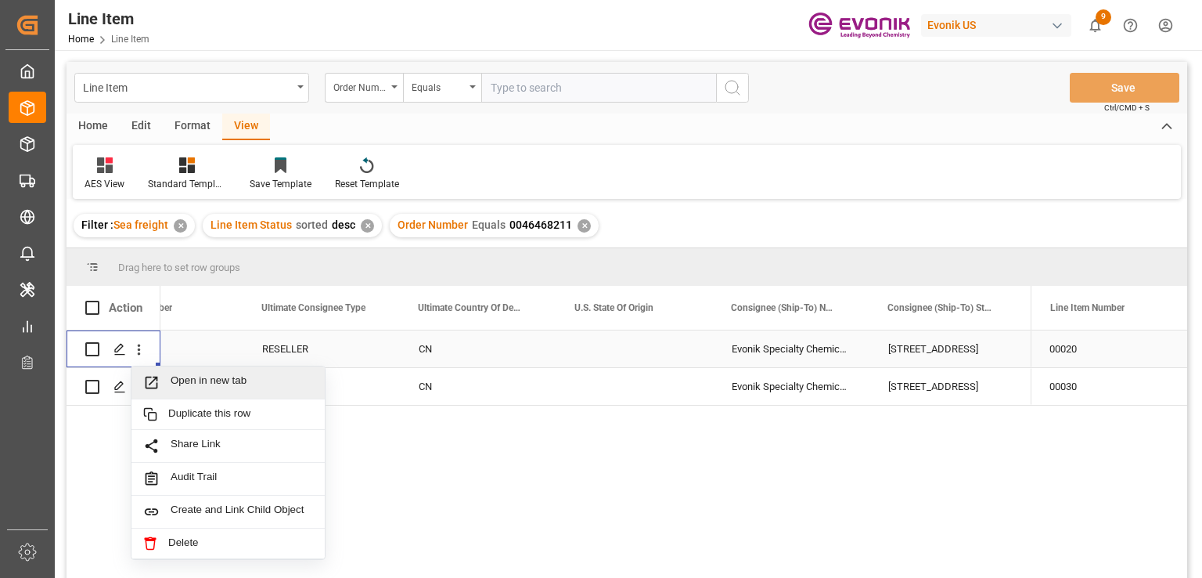
click at [229, 389] on span "Open in new tab" at bounding box center [242, 382] width 142 height 16
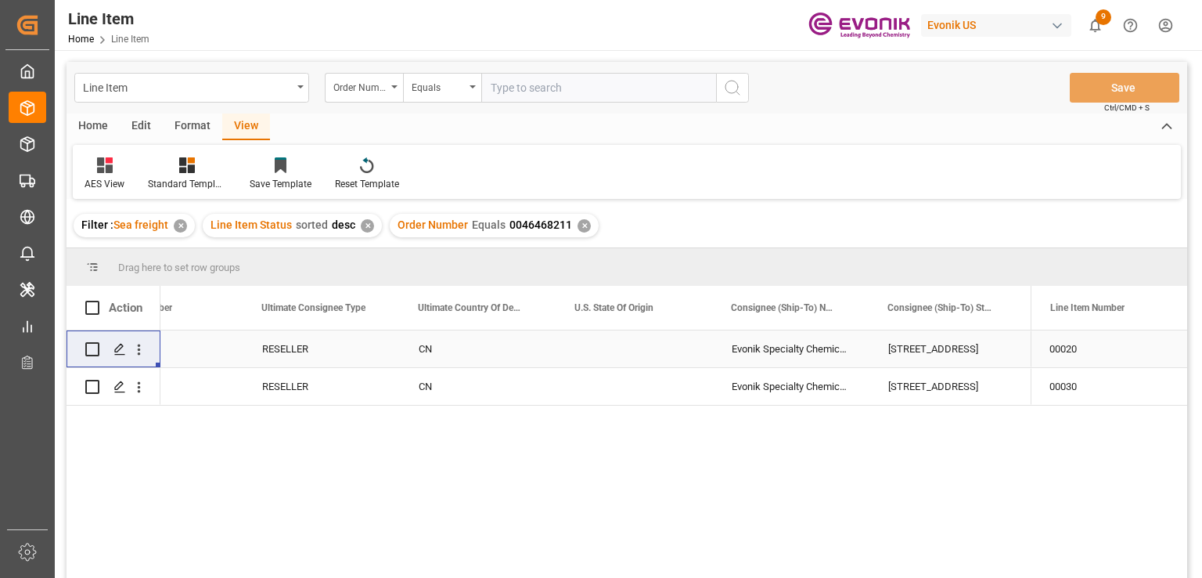
click at [578, 228] on div "✕" at bounding box center [584, 225] width 13 height 13
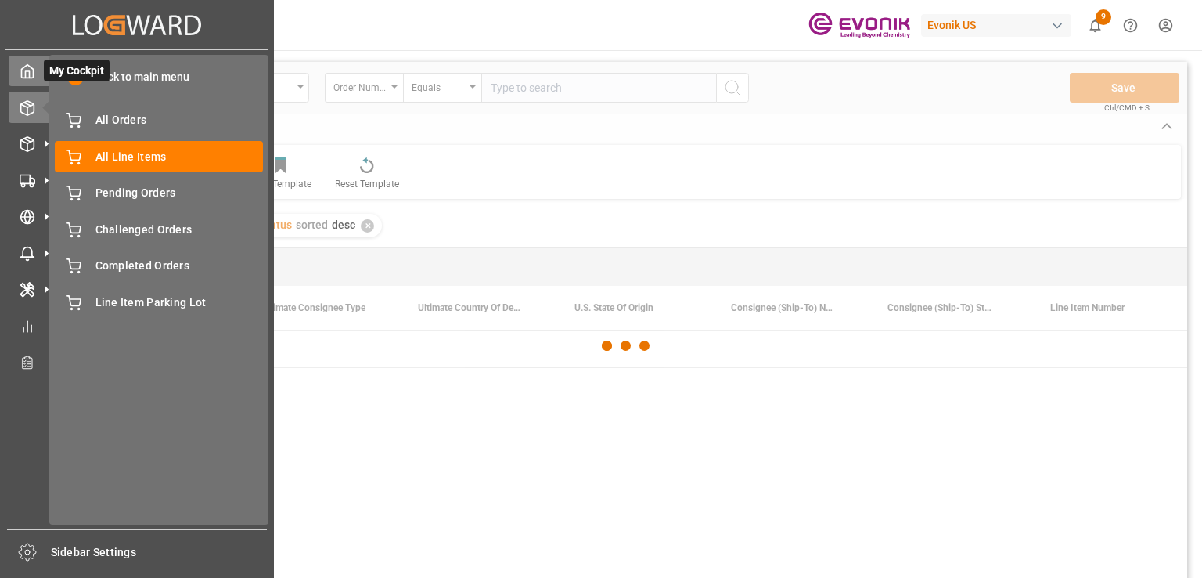
click at [38, 81] on div "My Cockpit My Cockpit" at bounding box center [137, 71] width 257 height 31
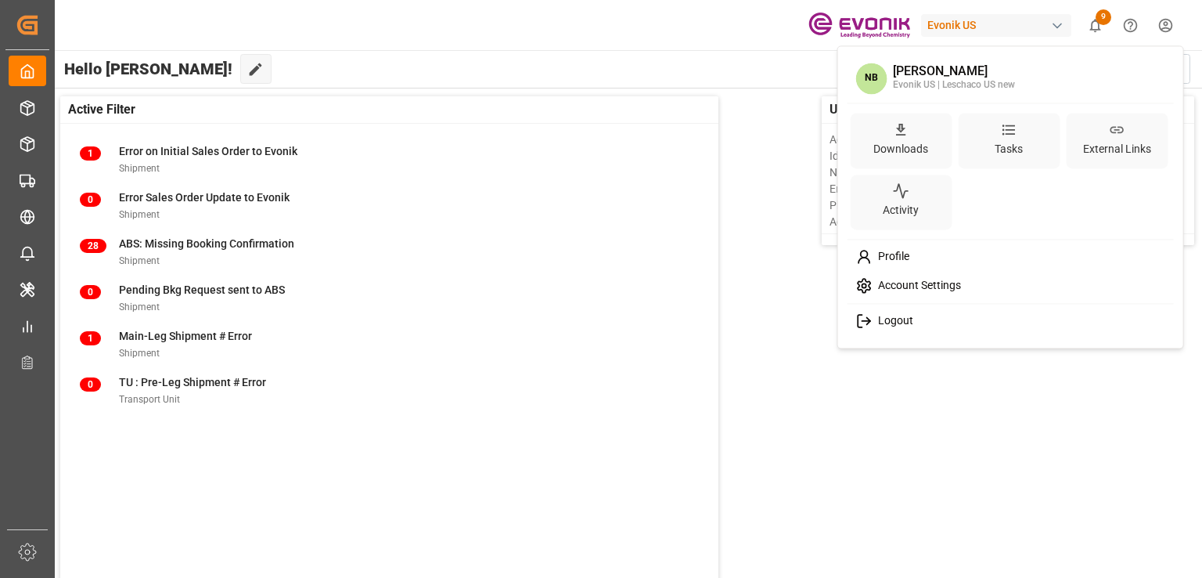
click at [1168, 23] on html "Created by potrace 1.15, written by Peter Selinger 2001-2017 Created by potrace…" at bounding box center [601, 289] width 1202 height 578
click at [879, 327] on span "Logout" at bounding box center [892, 321] width 41 height 14
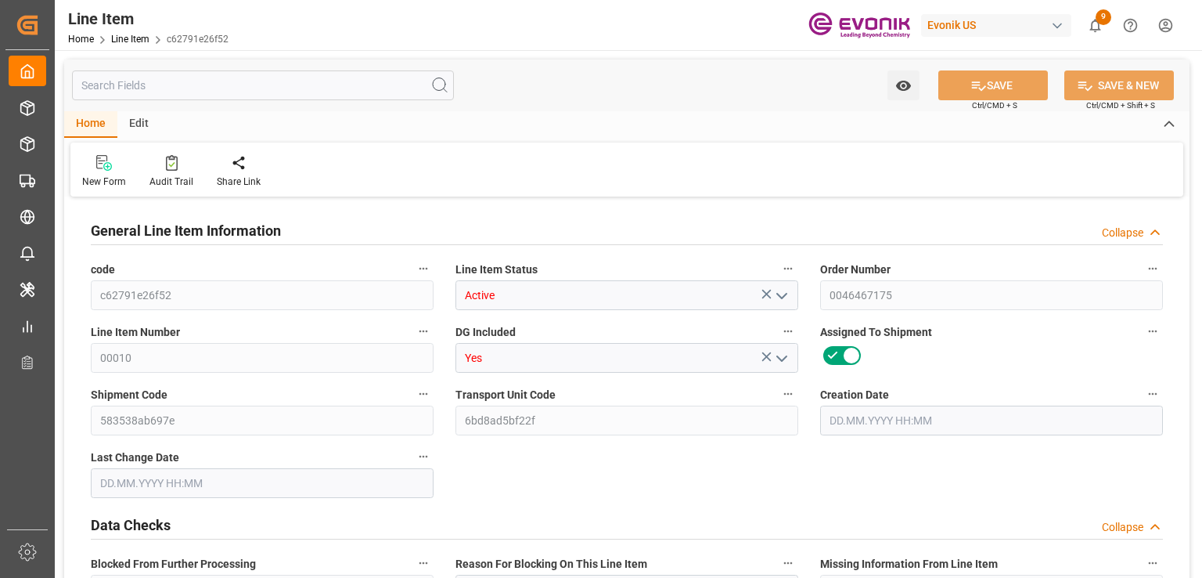
type input "0"
type input "17252"
type input "0"
type input "17233"
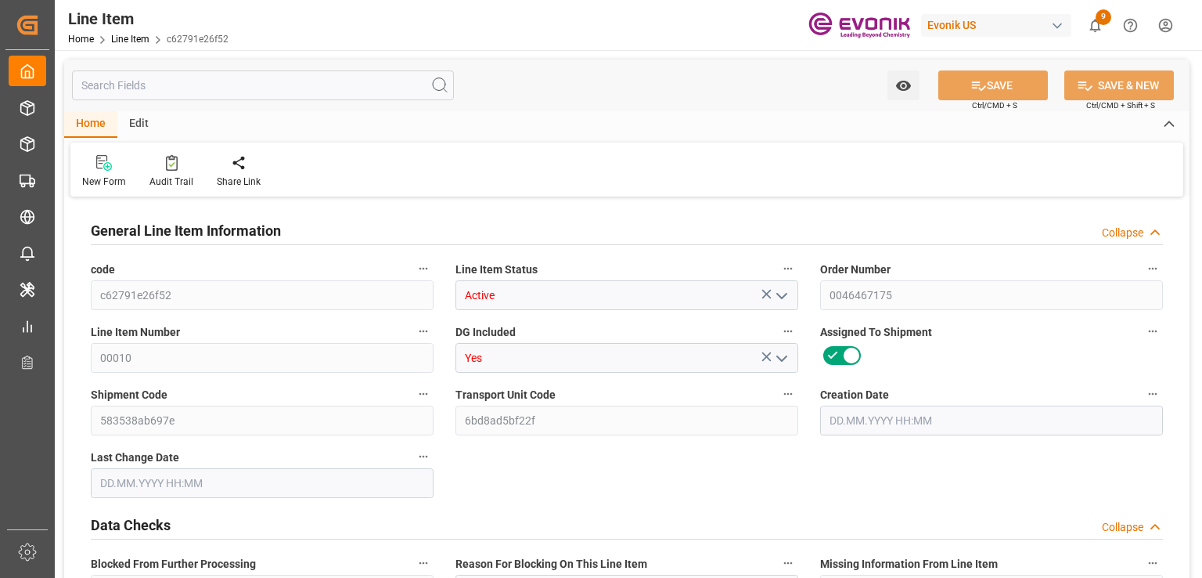
type input "3964.39"
type input "17233"
type input "38000"
type input "17252"
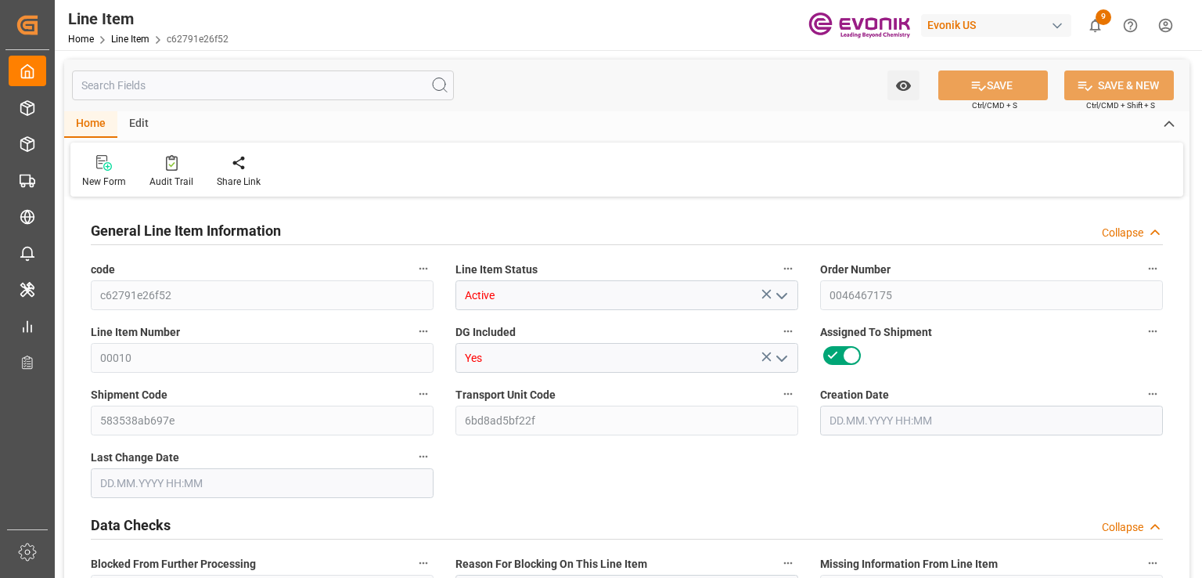
type input "17252"
type input "0"
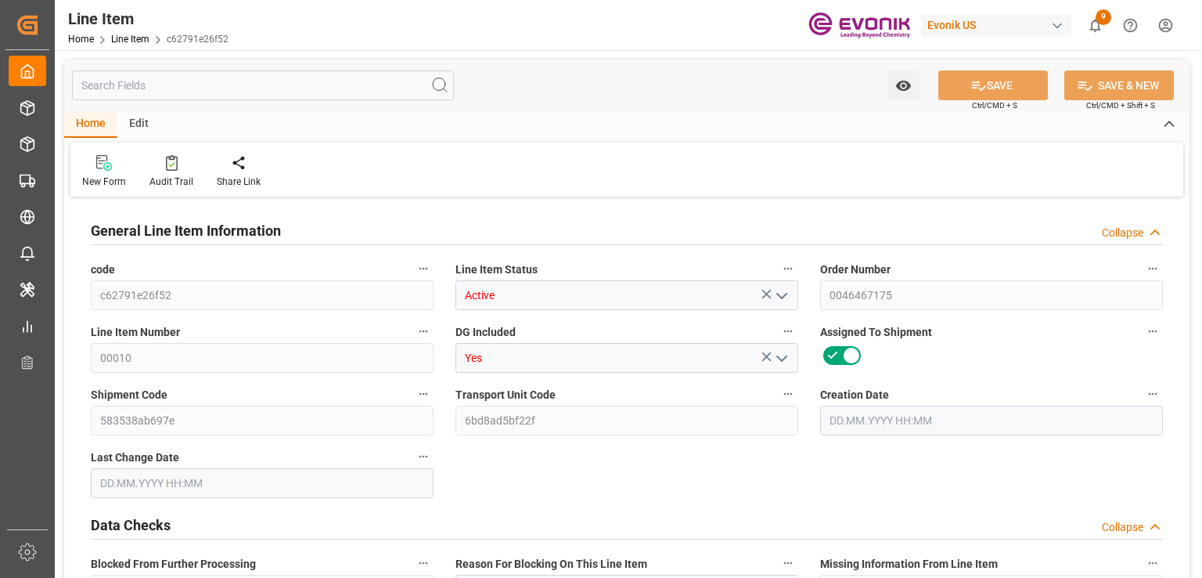
type input "0"
type input "NLRTM"
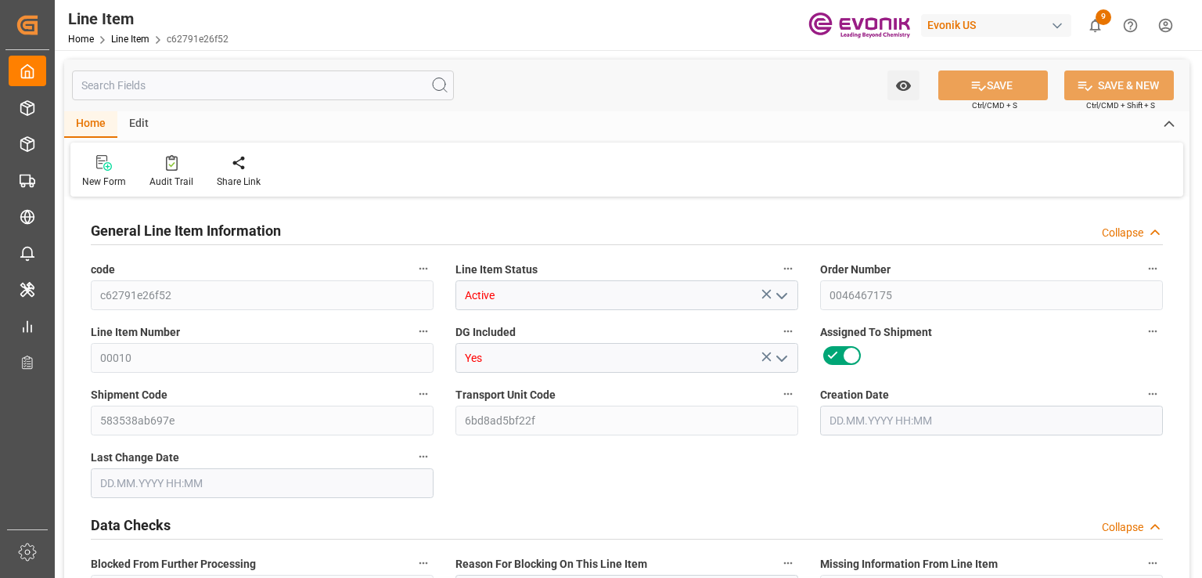
type input "0"
type input "1"
type input "0"
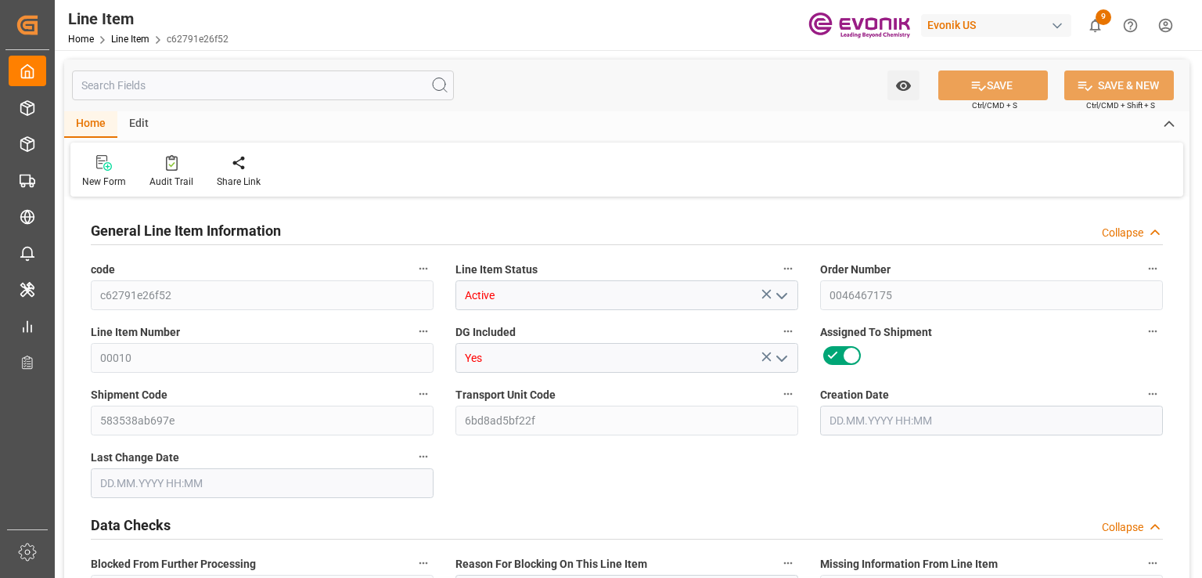
type input "0"
type input "06.08.2025 17:24"
type input "10.09.2025 13:18"
type input "15.12.2025"
type input "31.10.2025"
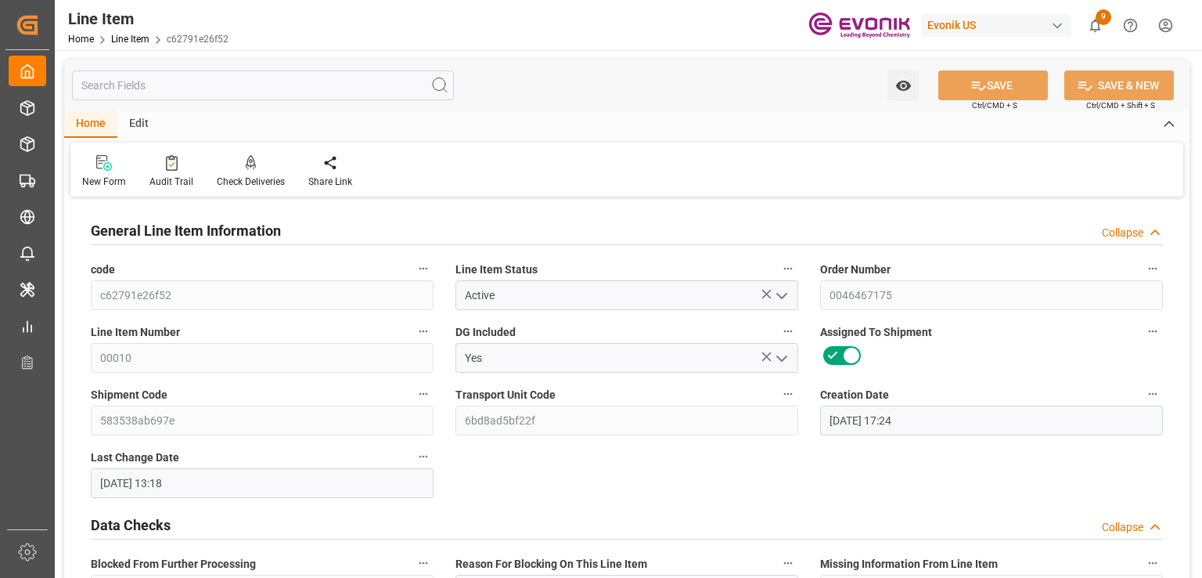
type input "26.10.2025"
click at [260, 81] on input "text" at bounding box center [263, 85] width 382 height 30
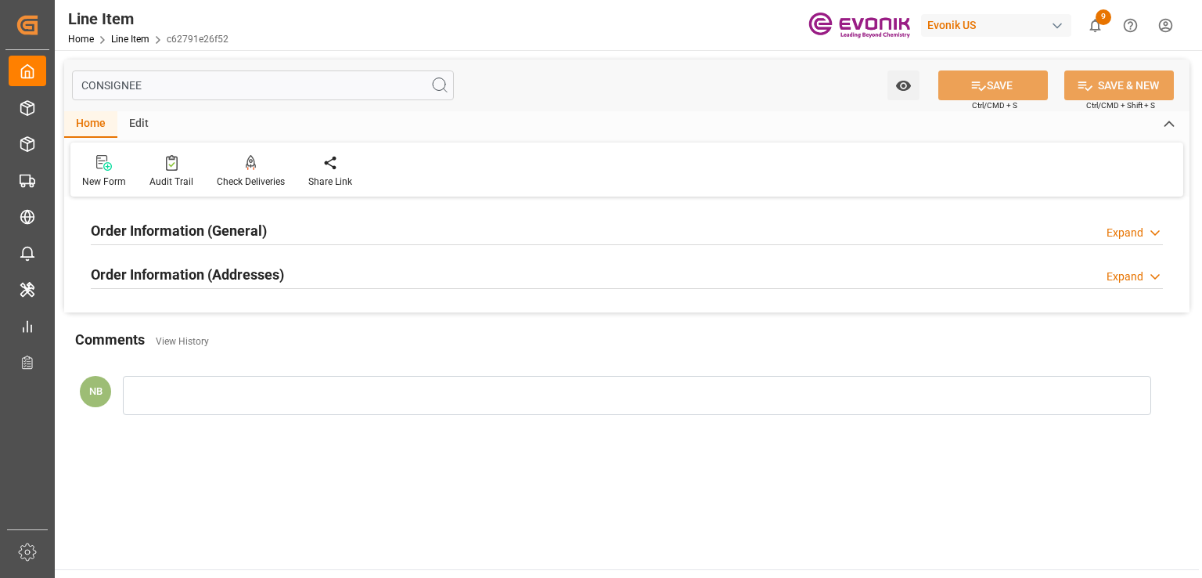
type input "CONSIGNEE"
click at [324, 279] on div "Order Information (Addresses) Expand" at bounding box center [627, 273] width 1072 height 30
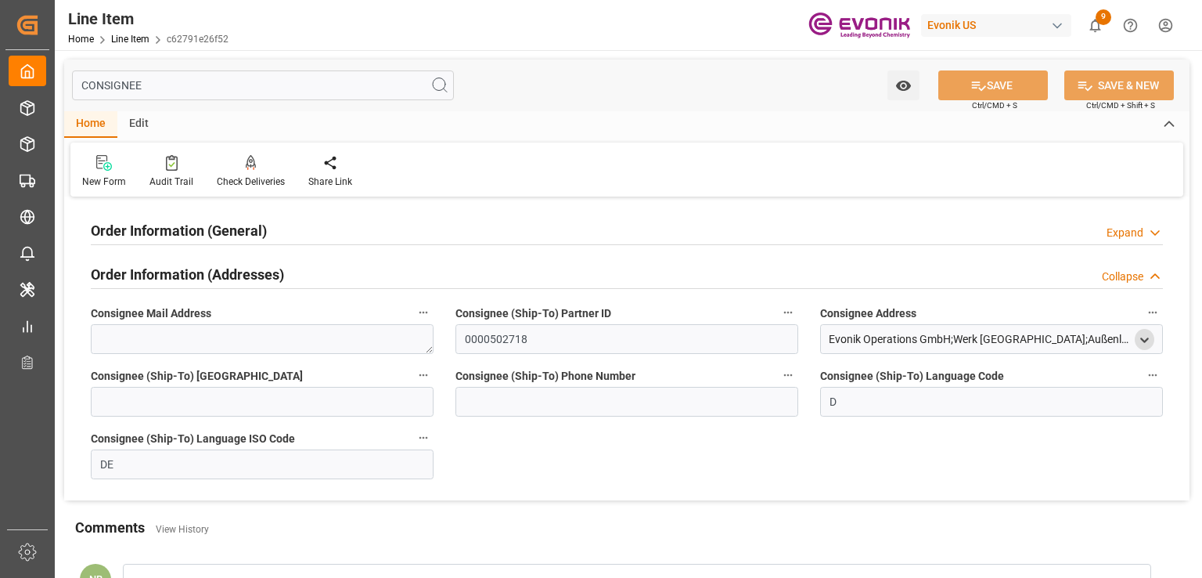
click at [1149, 336] on icon "open menu" at bounding box center [1144, 339] width 13 height 13
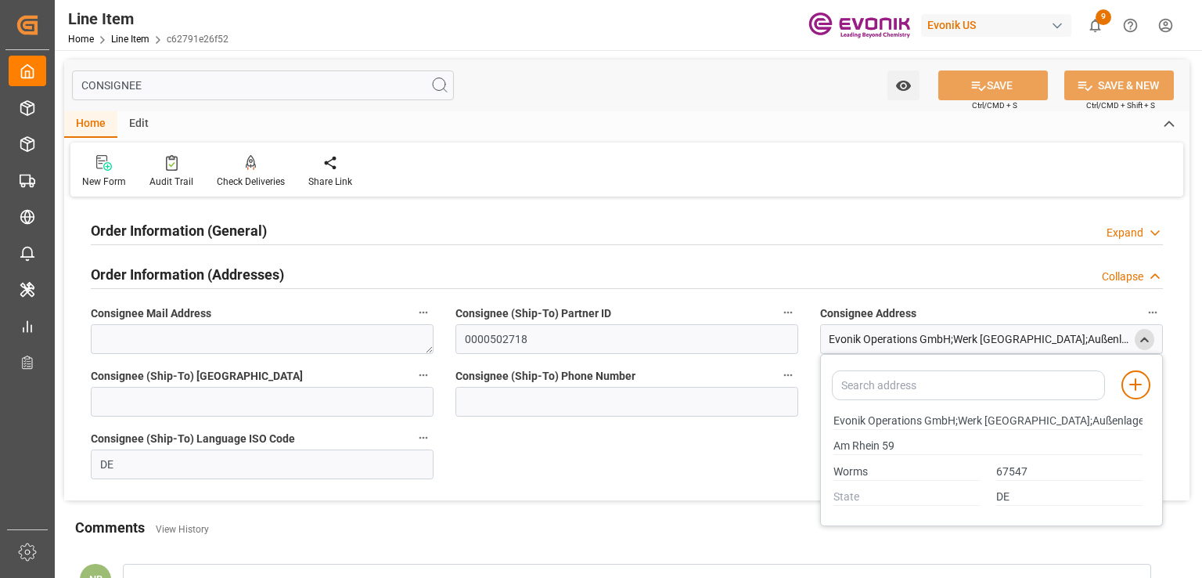
click at [117, 220] on h2 "Order Information (General)" at bounding box center [179, 230] width 176 height 21
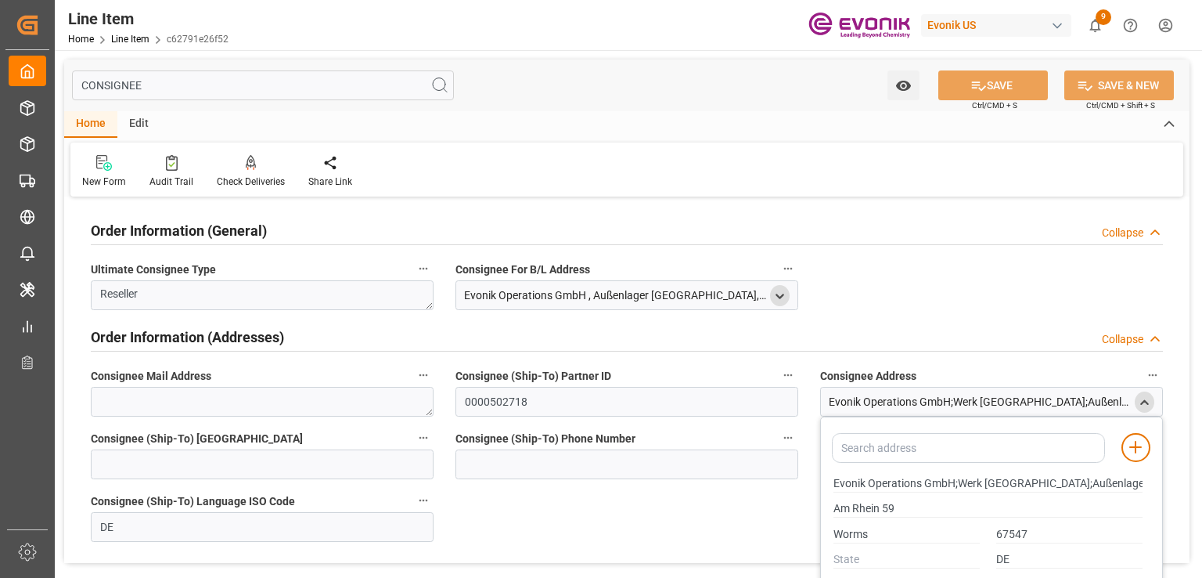
click at [785, 291] on icon "open menu" at bounding box center [779, 296] width 13 height 13
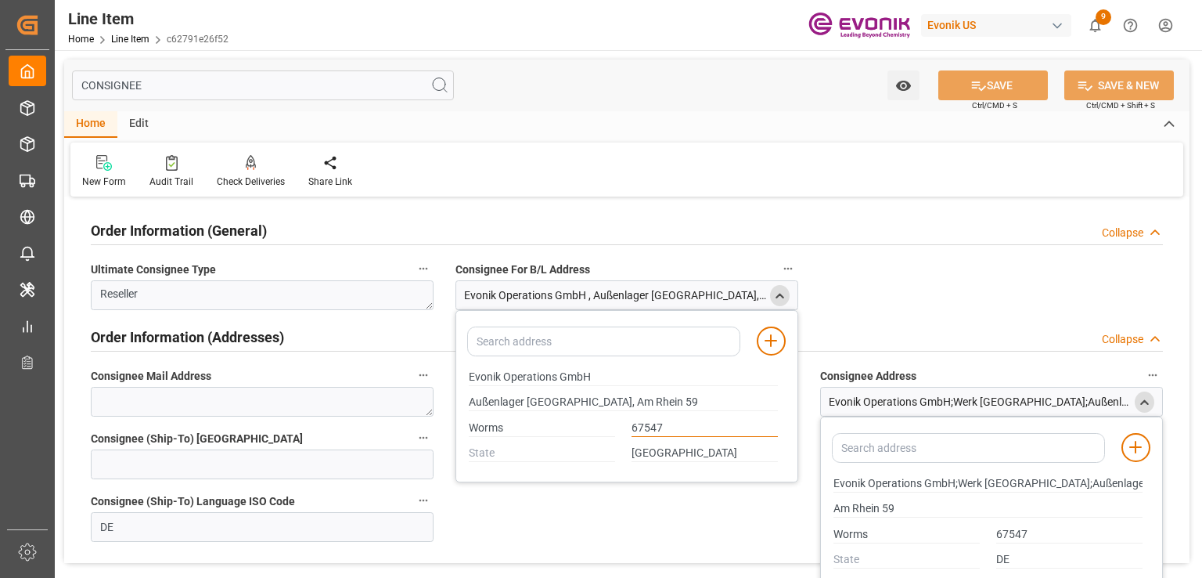
click at [637, 427] on input "67547" at bounding box center [705, 428] width 146 height 17
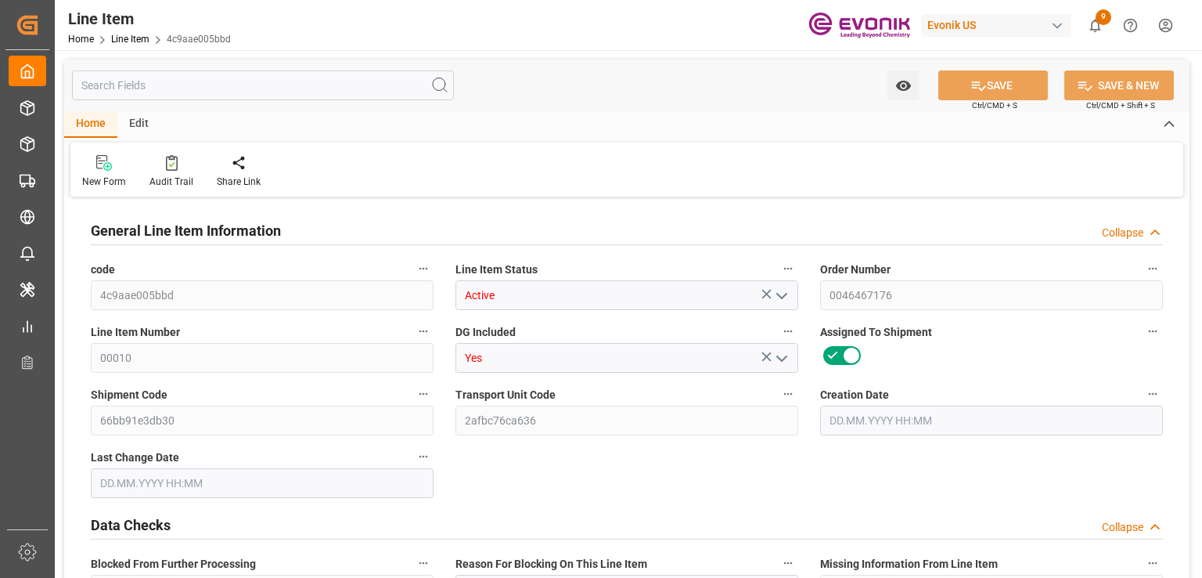
type input "0"
type input "17252"
type input "0"
type input "17233"
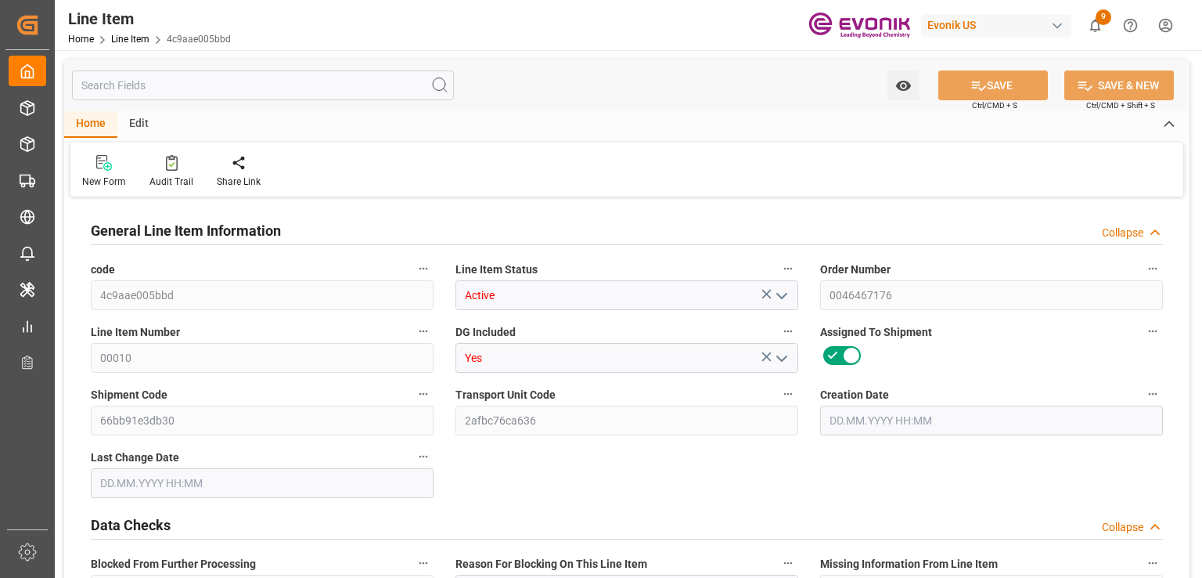
type input "3964.39"
type input "17233"
type input "38000"
type input "17252"
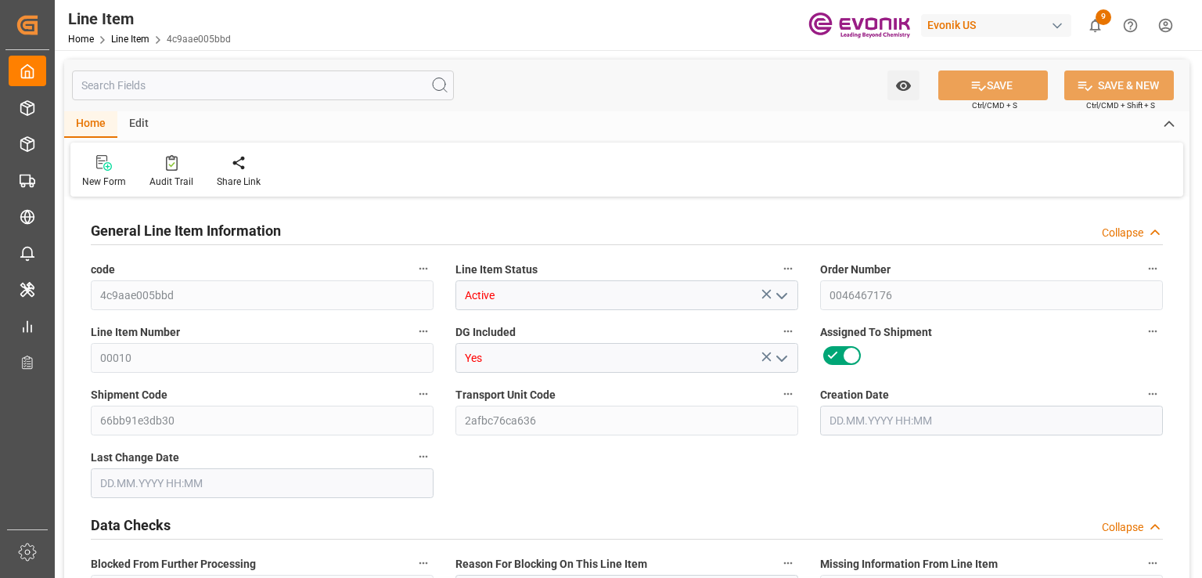
type input "17252"
type input "0"
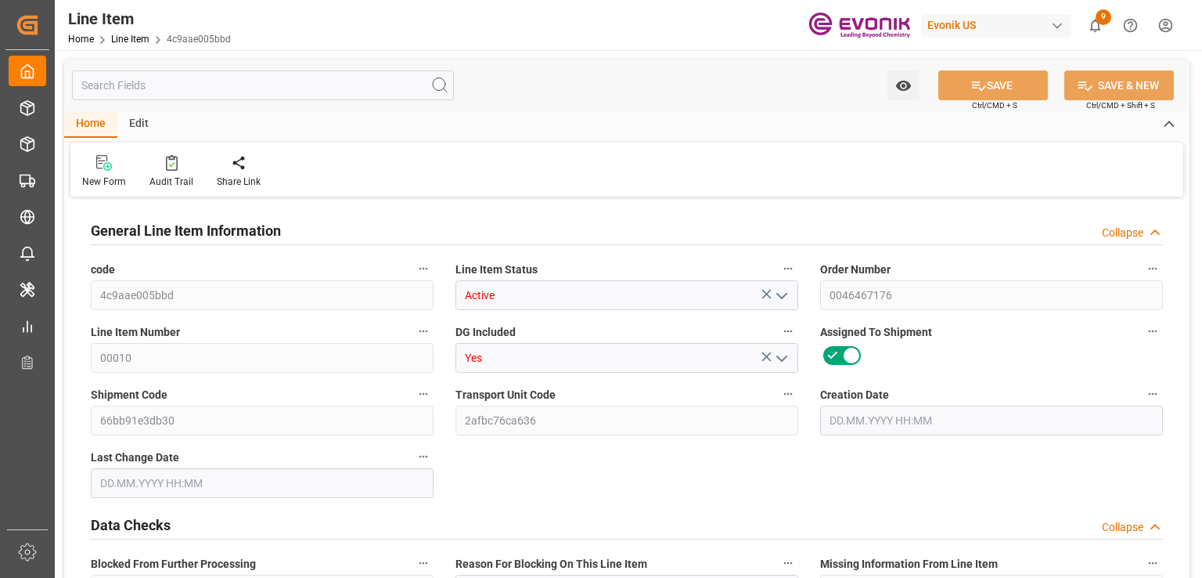
type input "0"
type input "06.08.2025 17:25"
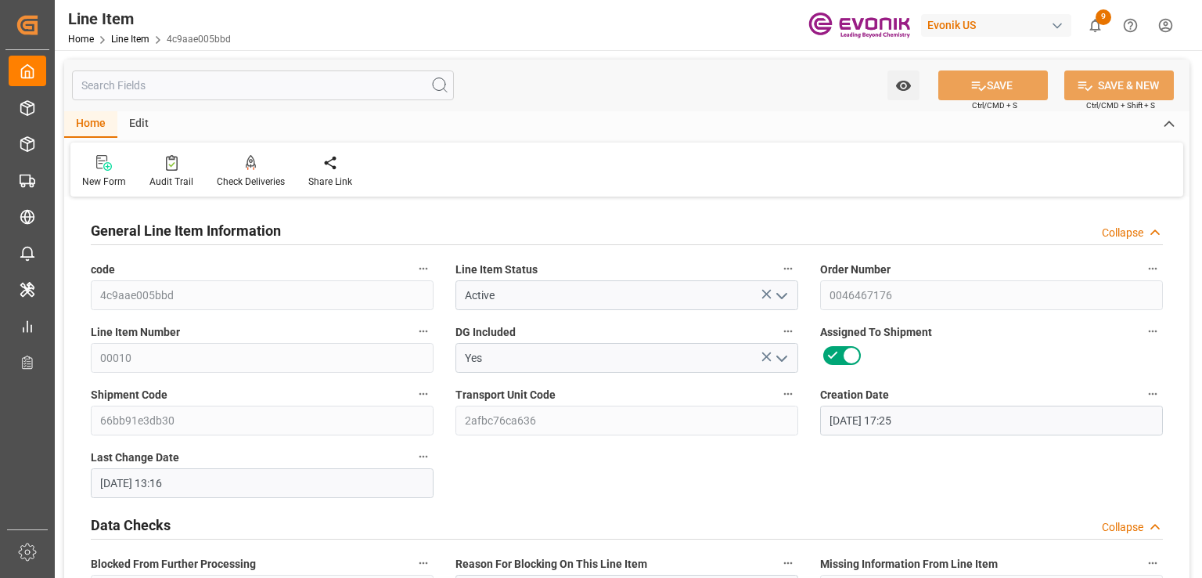
type input "10.09.2025 13:16"
type input "08.12.2025"
type input "24.10.2025"
type input "19.10.2025"
click at [118, 85] on input "text" at bounding box center [263, 85] width 382 height 30
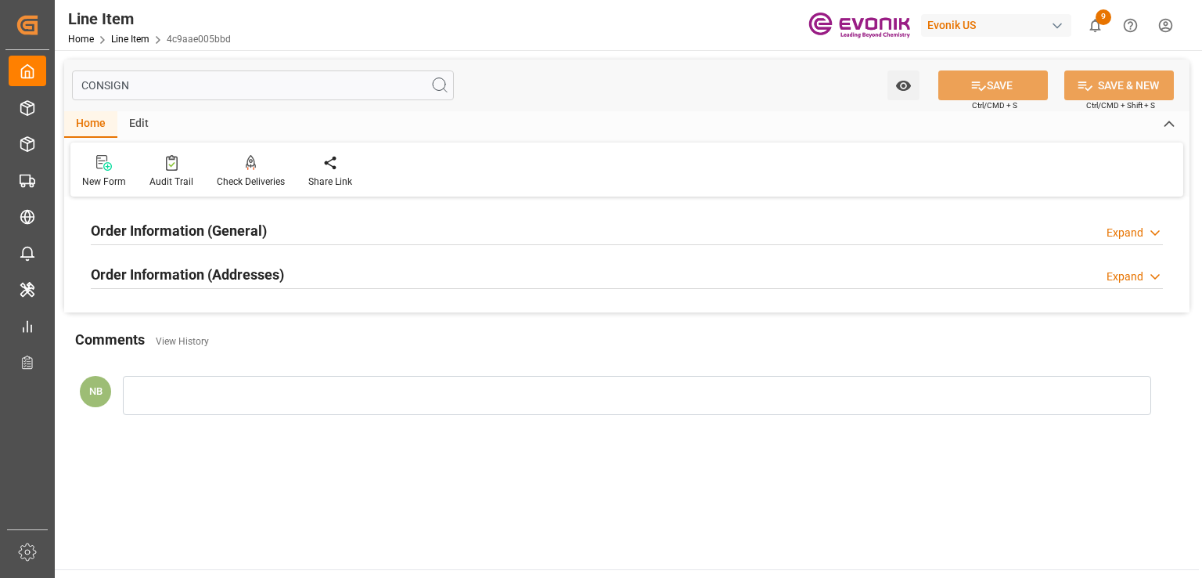
type input "CONSIGN"
click at [174, 265] on h2 "Order Information (Addresses)" at bounding box center [187, 274] width 193 height 21
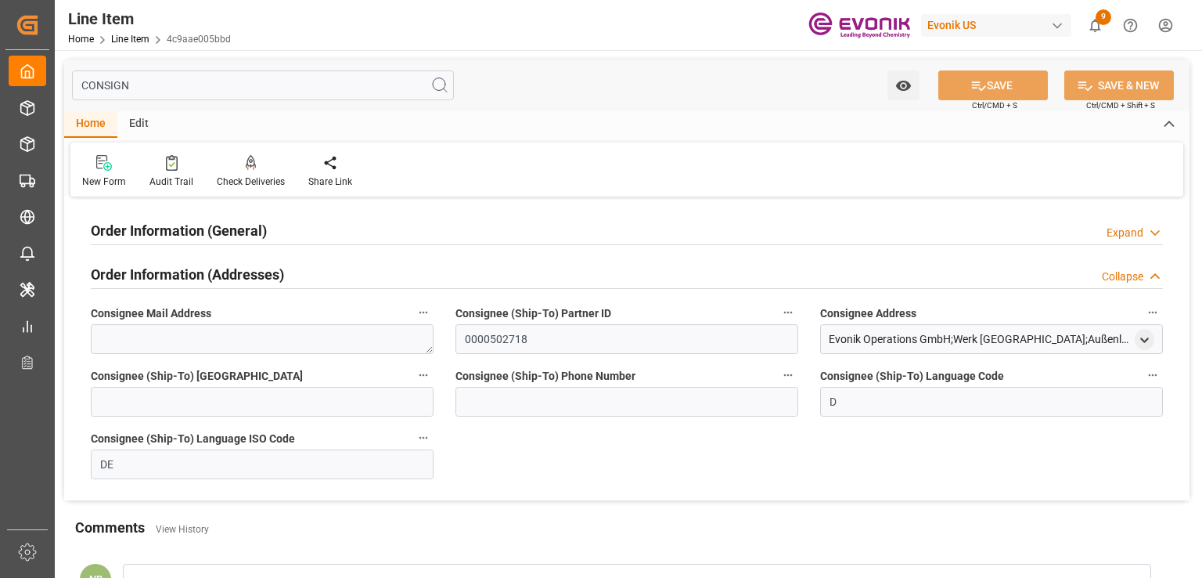
click at [1154, 348] on div "Evonik Operations GmbH;Werk Worms;Außenlager Deutschland , Am Rhein 59 , Worms …" at bounding box center [991, 339] width 343 height 30
click at [1144, 341] on polyline "open menu" at bounding box center [1144, 339] width 7 height 3
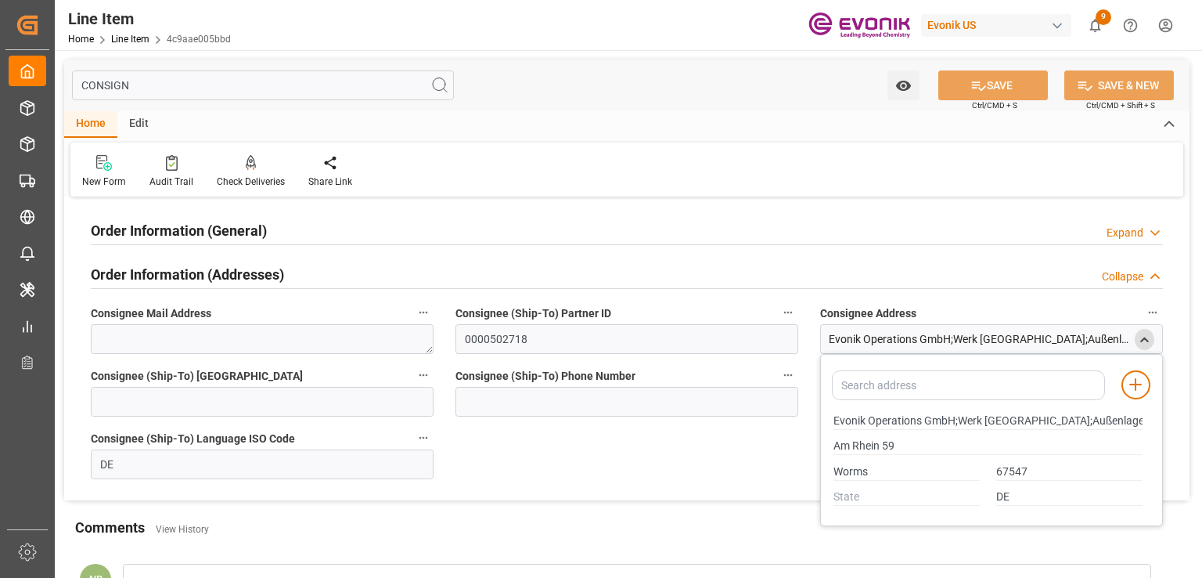
click at [1103, 242] on div "Order Information (General) Expand" at bounding box center [627, 229] width 1072 height 30
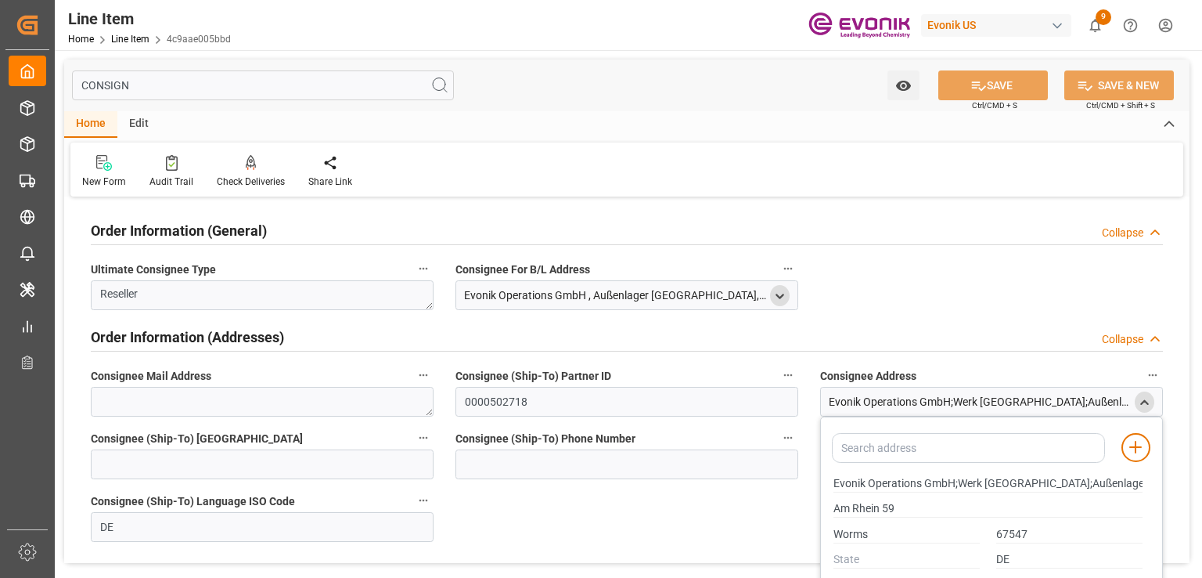
click at [781, 298] on icon "open menu" at bounding box center [779, 296] width 13 height 13
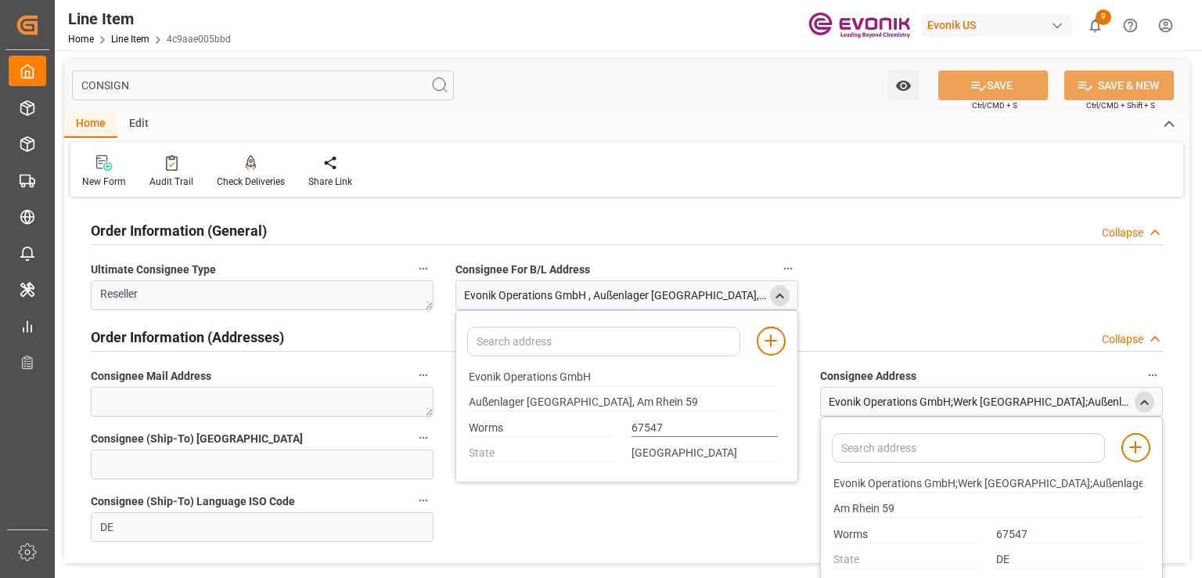
click at [655, 420] on input "67547" at bounding box center [705, 428] width 146 height 17
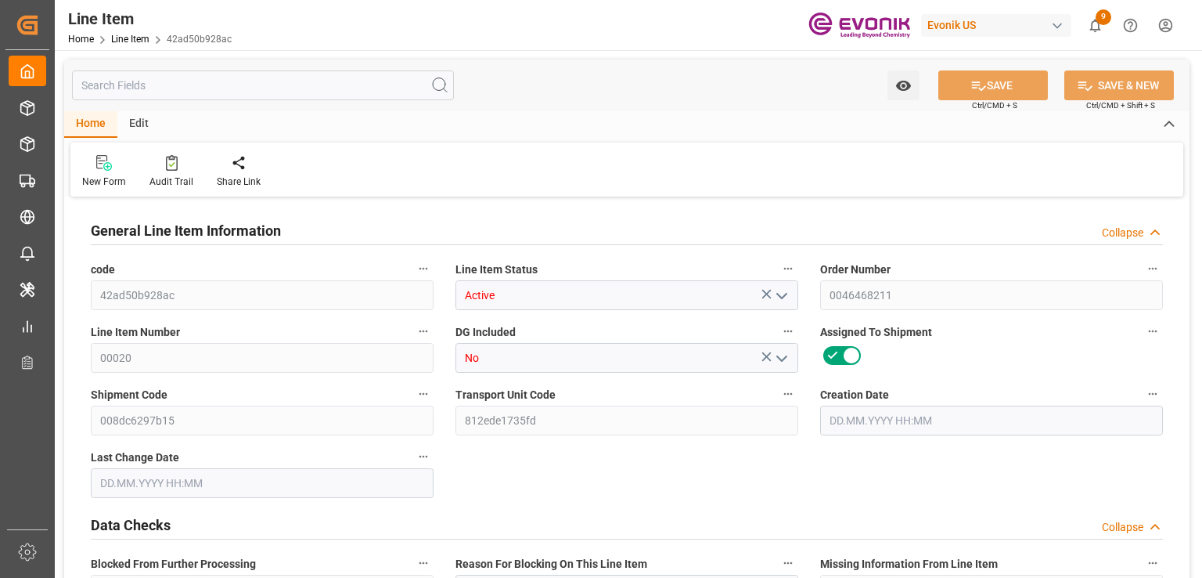
type input "10"
type input "8367.6"
type input "7755.8"
type input "10.9141"
type input "38"
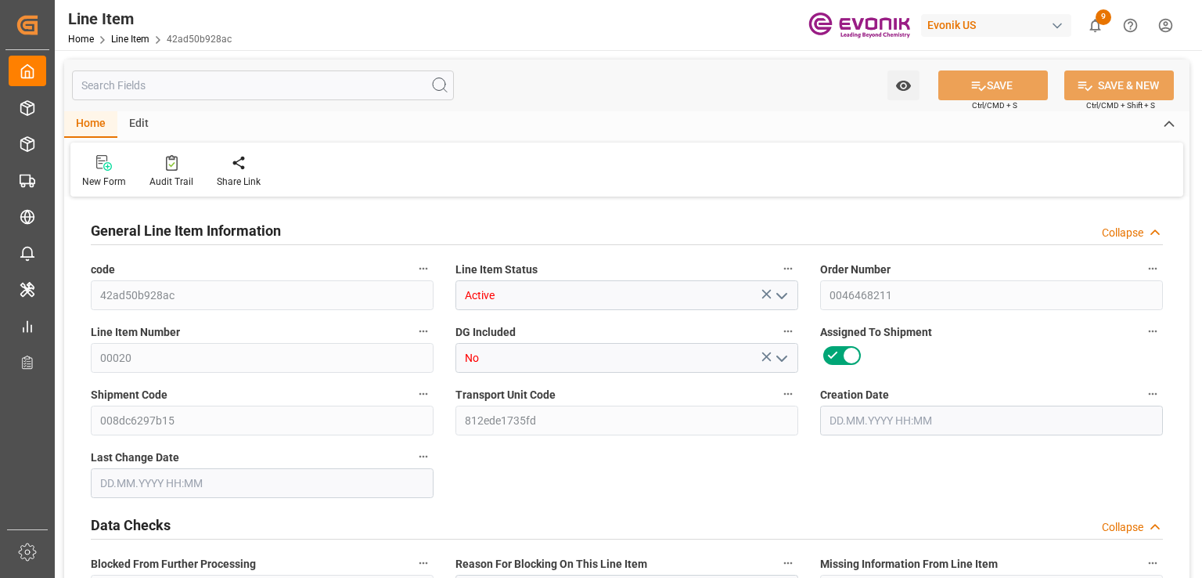
type input "24508.33"
type input "38"
type input "8367.6"
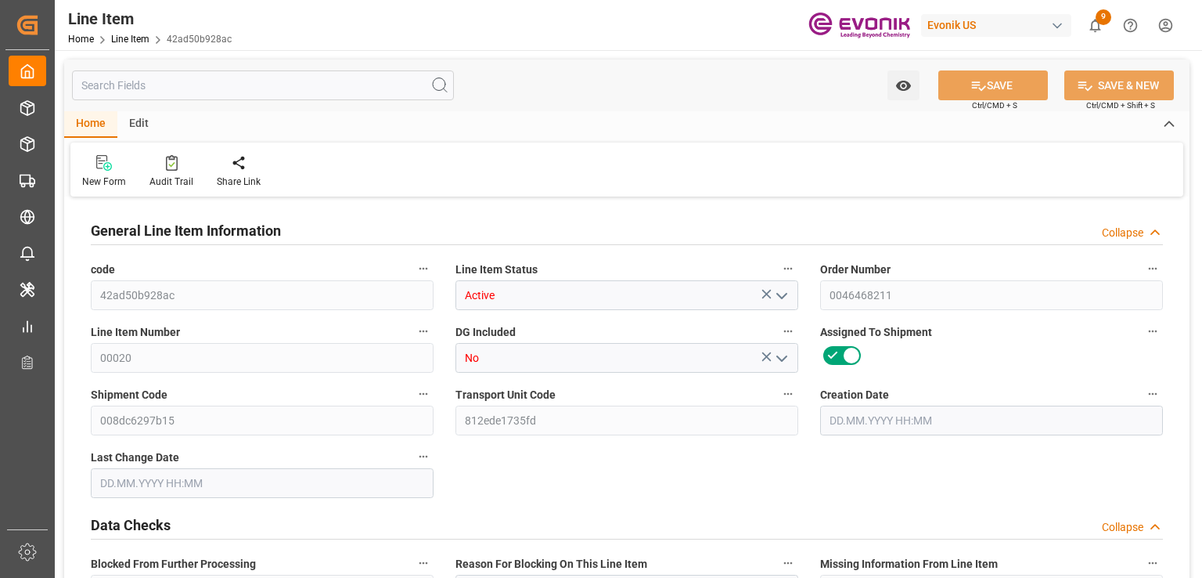
type input "8567.6"
type input "7755.8"
type input "10.9141"
type input "10914.056"
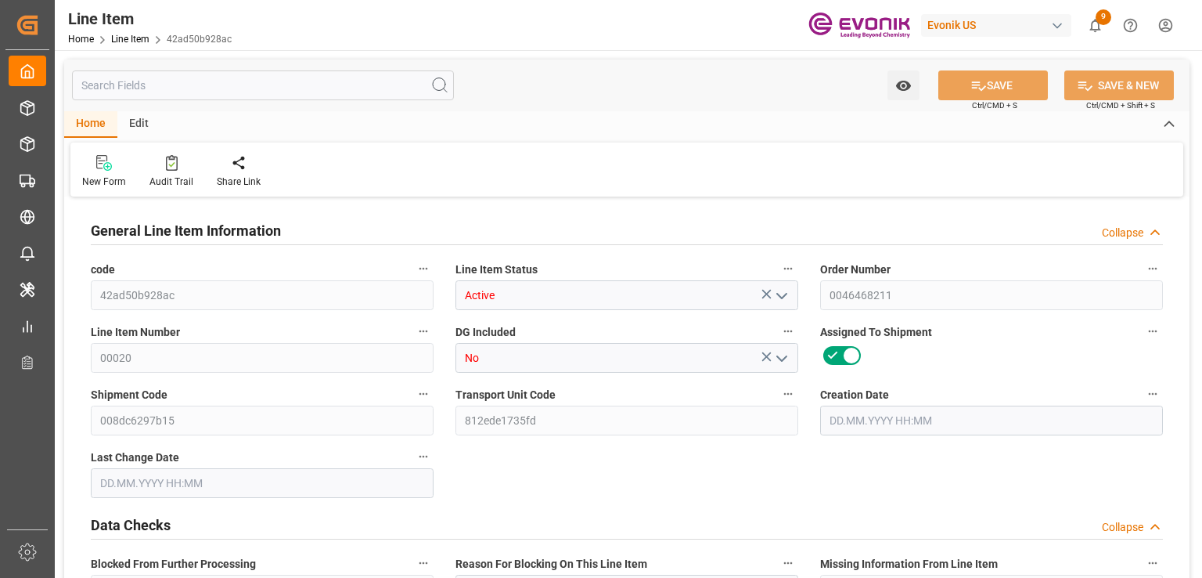
type input "38"
type input "8367.6"
type input "7755.8"
type input "10.914"
type input "21.08.2025 14:45"
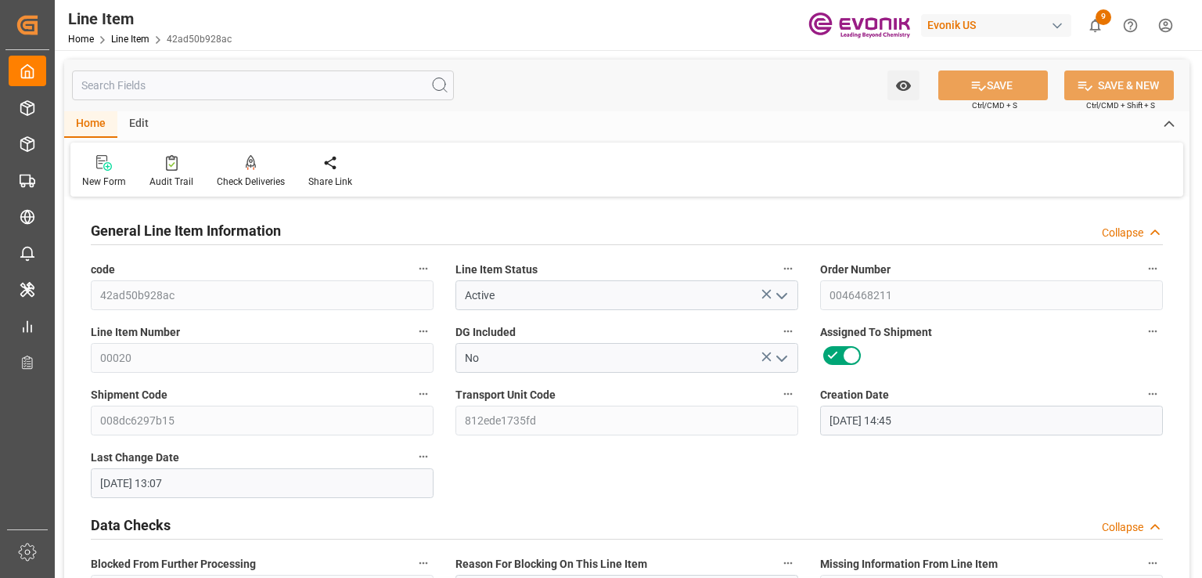
type input "25.08.2025 13:07"
type input "10.11.2025"
type input "15.09.2025"
type input "05.09.2025"
click at [337, 85] on input "text" at bounding box center [263, 85] width 382 height 30
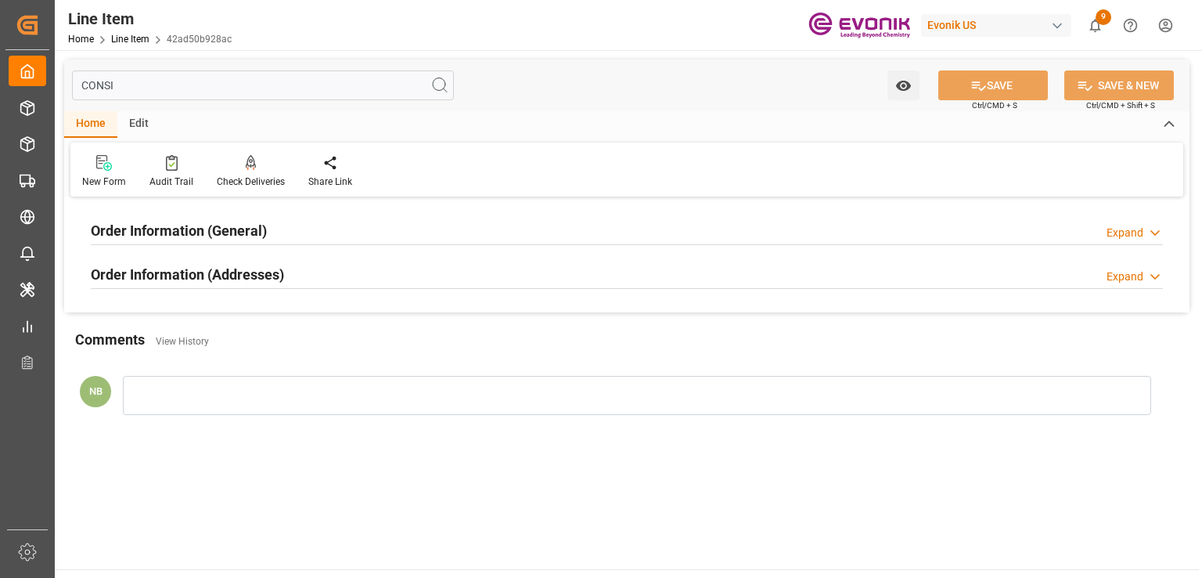
type input "CONSI"
click at [395, 281] on div "Order Information (Addresses) Expand" at bounding box center [627, 273] width 1072 height 30
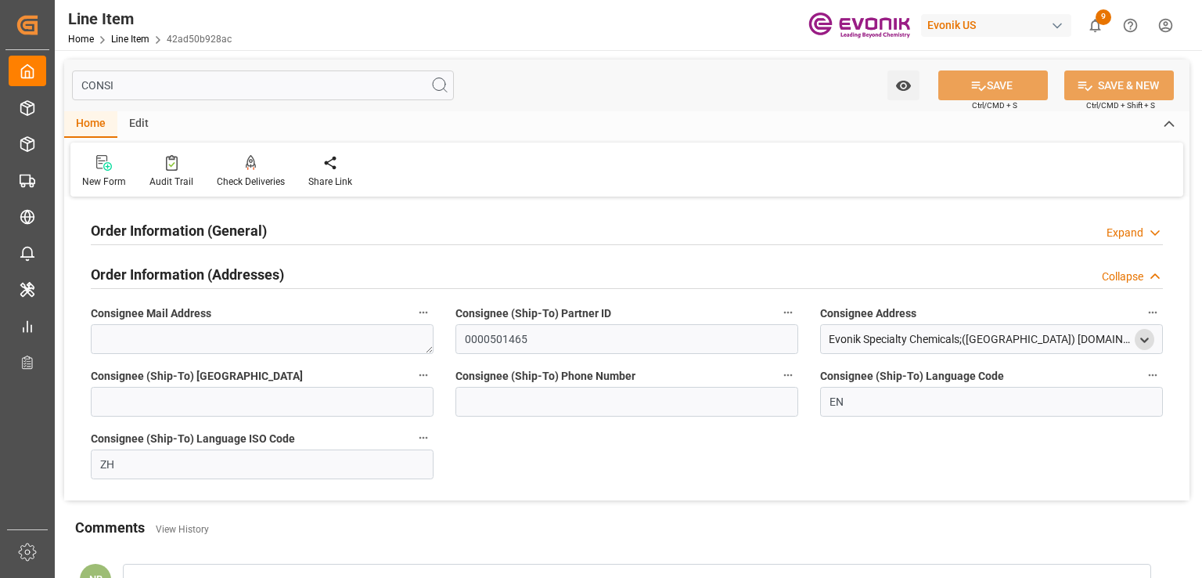
click at [1144, 342] on icon "open menu" at bounding box center [1144, 339] width 13 height 13
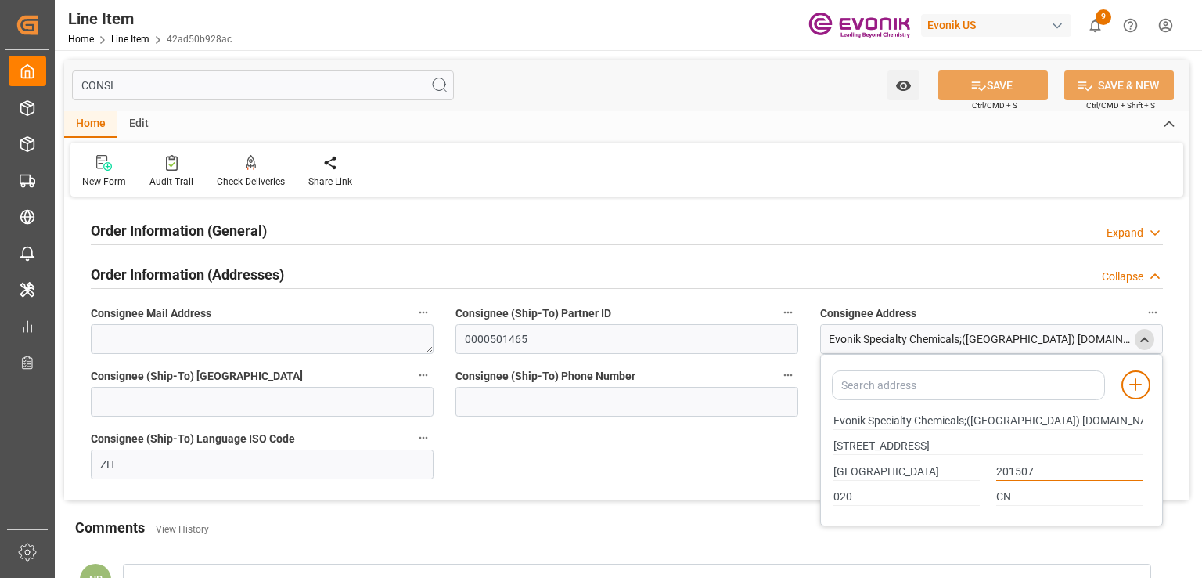
click at [999, 467] on input "201507" at bounding box center [1070, 471] width 146 height 17
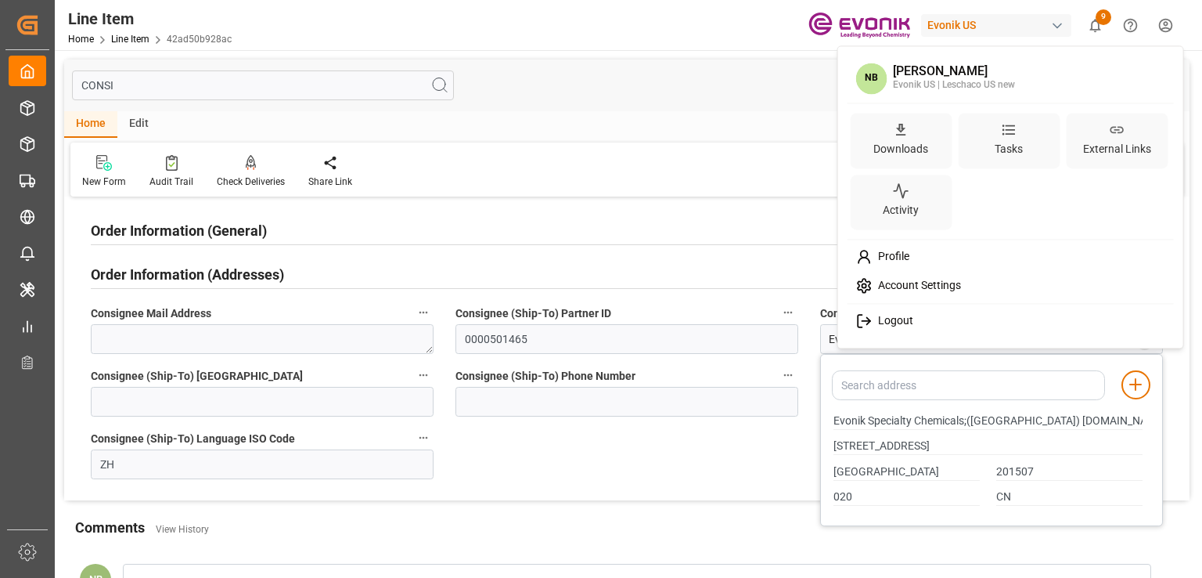
click at [1162, 26] on html "Created by potrace 1.15, written by Peter Selinger 2001-2017 Created by potrace…" at bounding box center [601, 289] width 1202 height 578
